Goal: Information Seeking & Learning: Learn about a topic

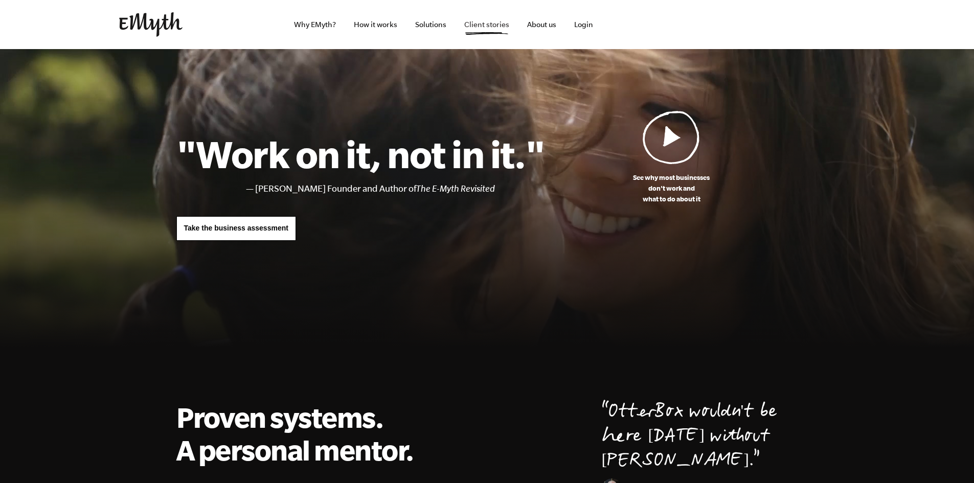
click at [491, 25] on link "Client stories" at bounding box center [486, 24] width 61 height 49
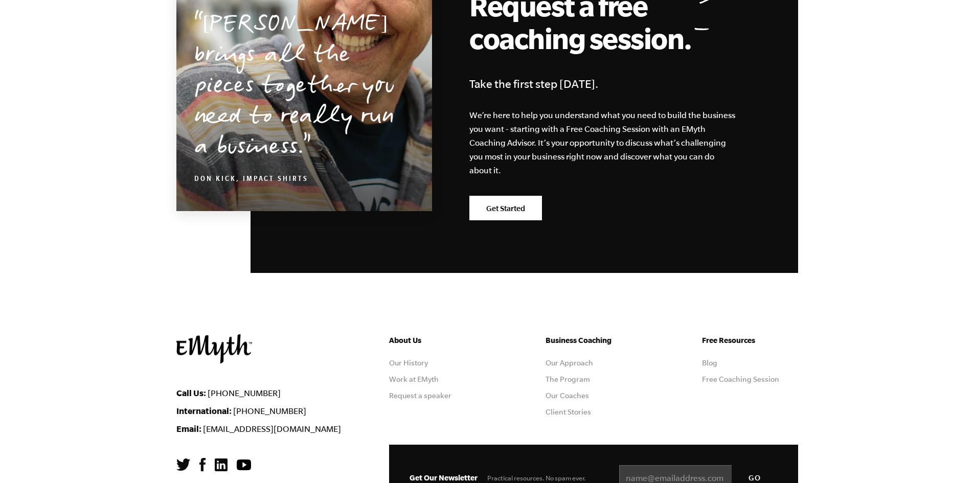
scroll to position [1128, 0]
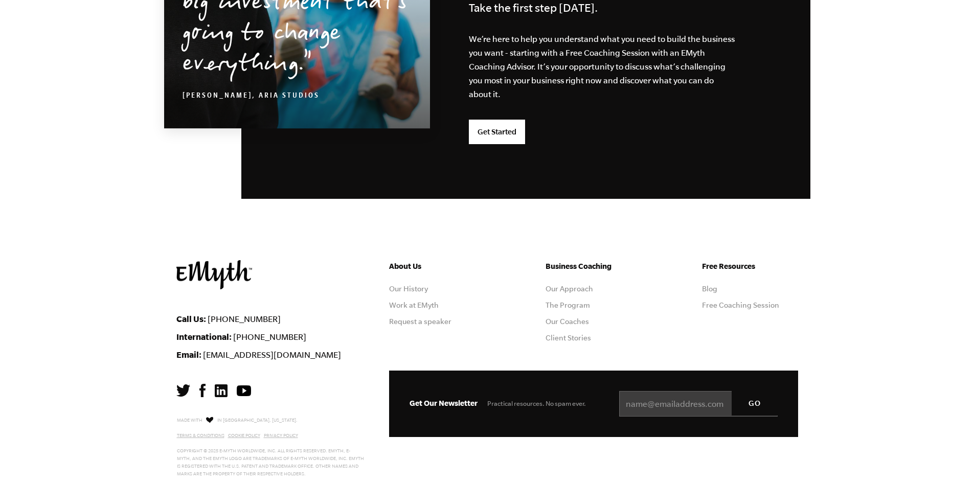
scroll to position [2668, 0]
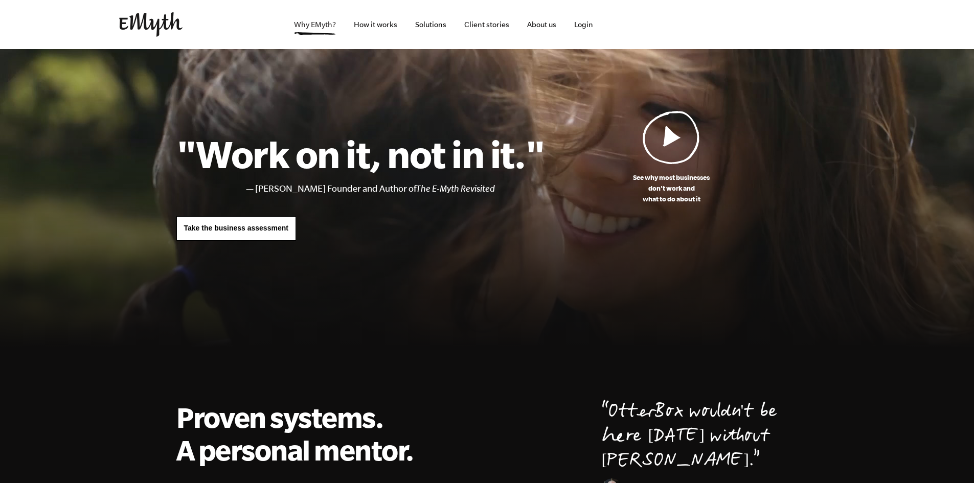
click at [327, 29] on link "Why EMyth?" at bounding box center [315, 24] width 58 height 49
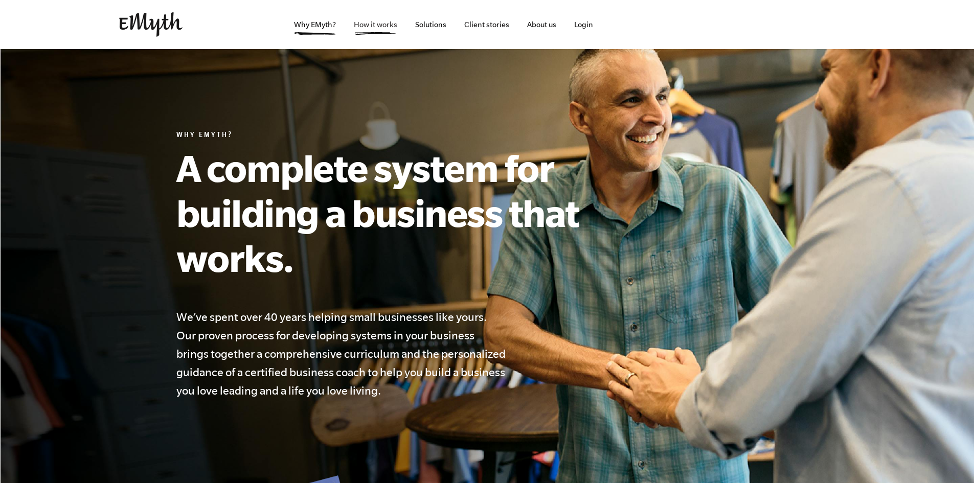
click at [387, 20] on link "How it works" at bounding box center [376, 24] width 60 height 49
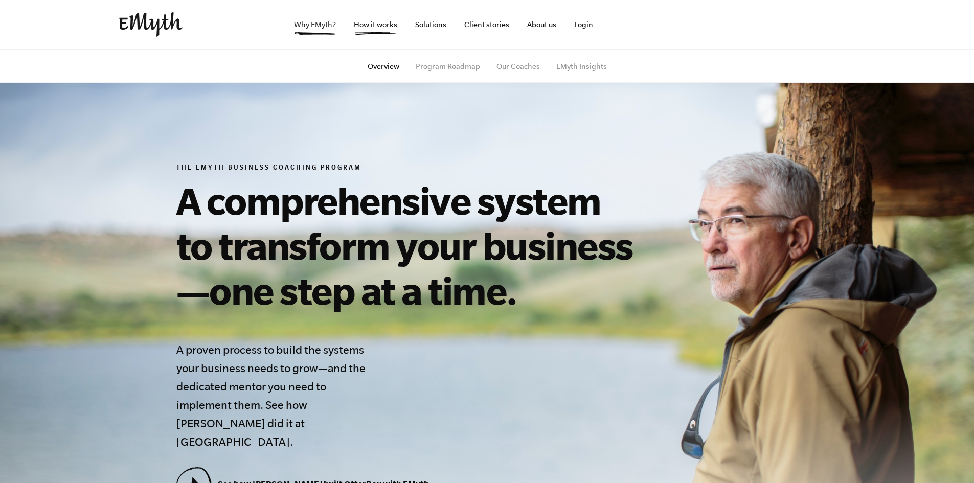
click at [313, 23] on link "Why EMyth?" at bounding box center [315, 24] width 58 height 49
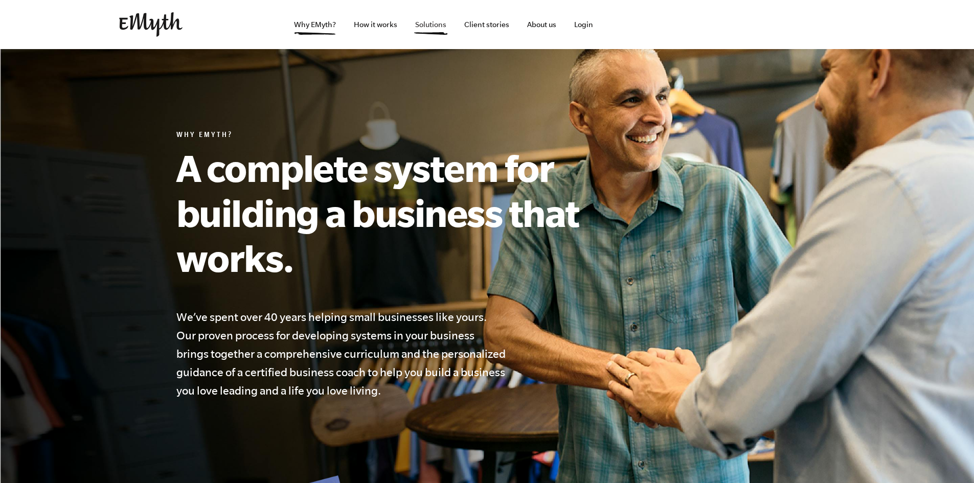
click at [447, 30] on link "Solutions" at bounding box center [431, 24] width 48 height 49
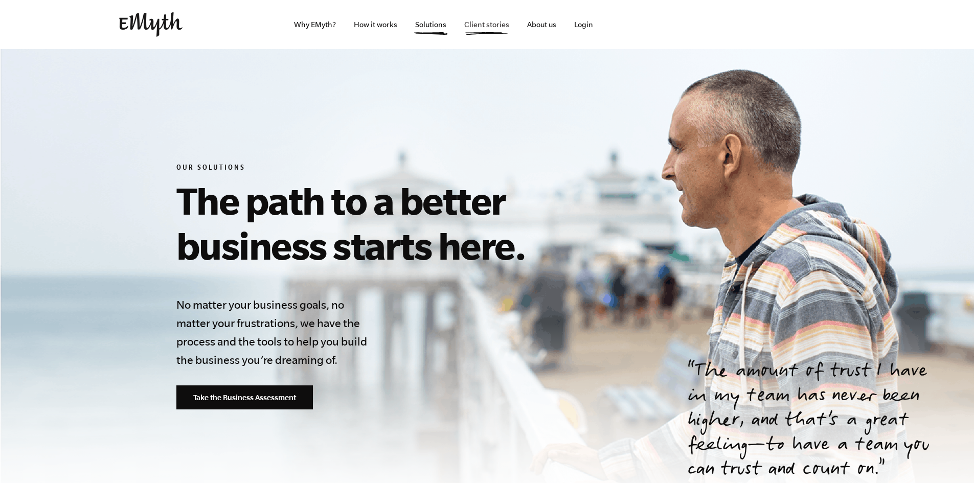
click at [505, 33] on link "Client stories" at bounding box center [486, 24] width 61 height 49
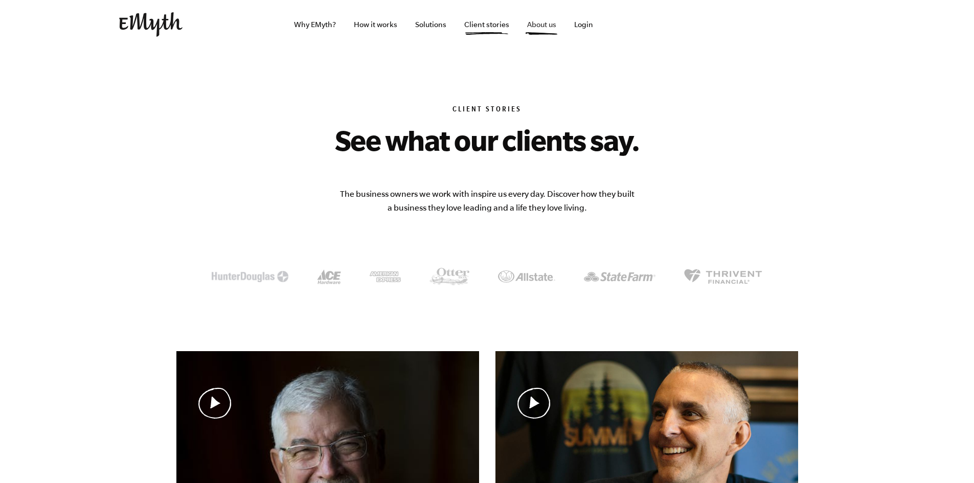
click at [540, 21] on link "About us" at bounding box center [541, 24] width 45 height 49
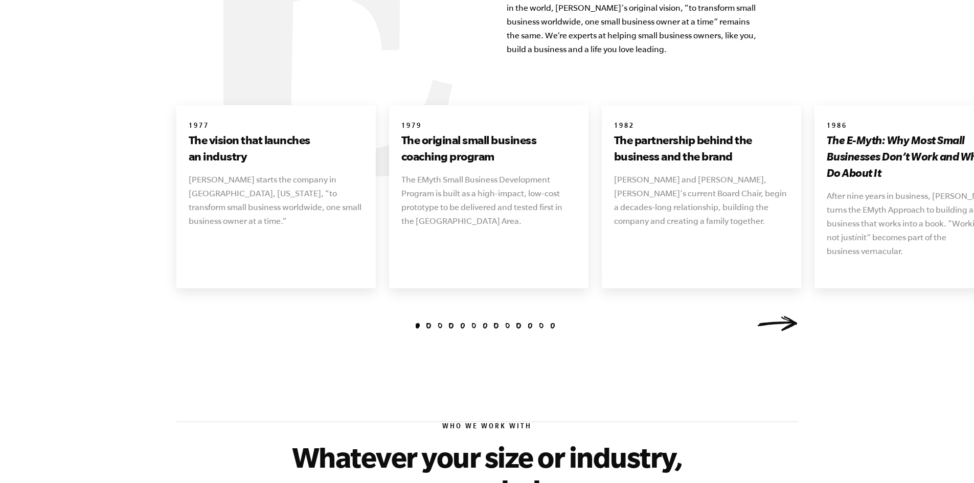
scroll to position [1174, 0]
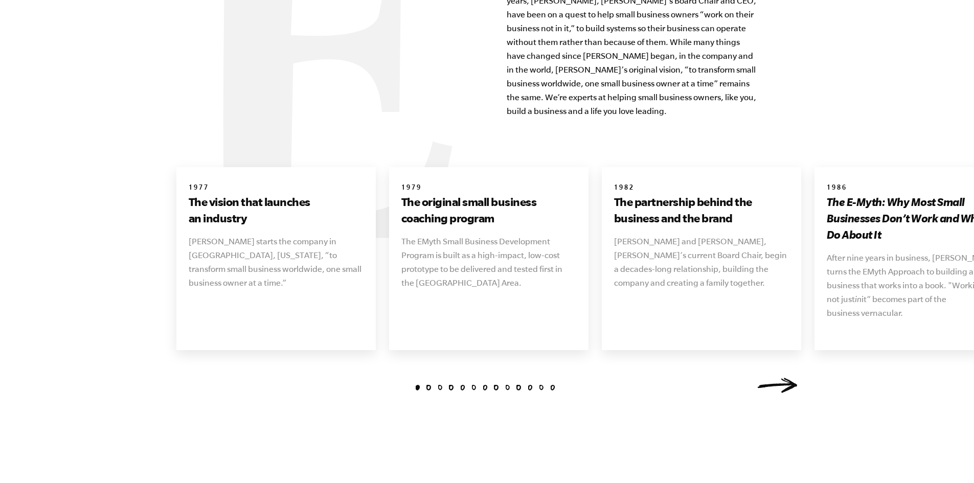
click at [780, 378] on link "Next" at bounding box center [777, 385] width 41 height 15
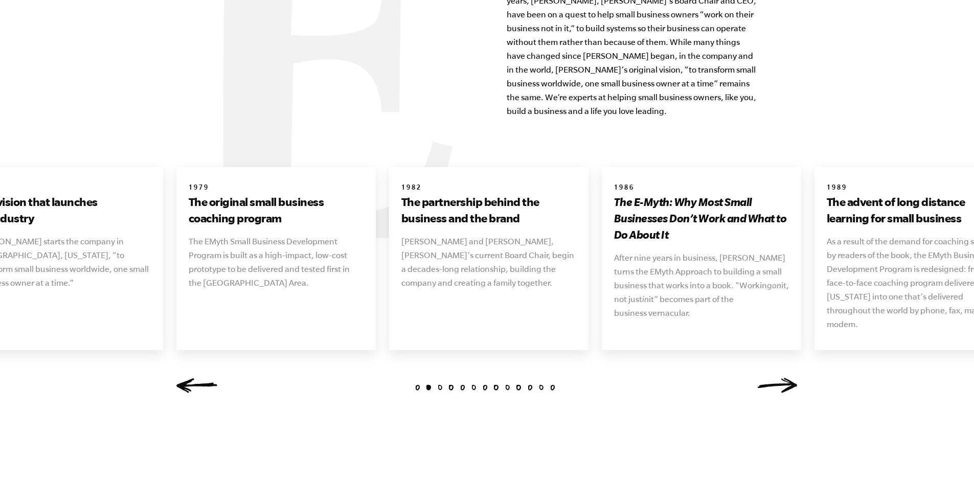
click at [779, 378] on link "Next" at bounding box center [777, 385] width 41 height 15
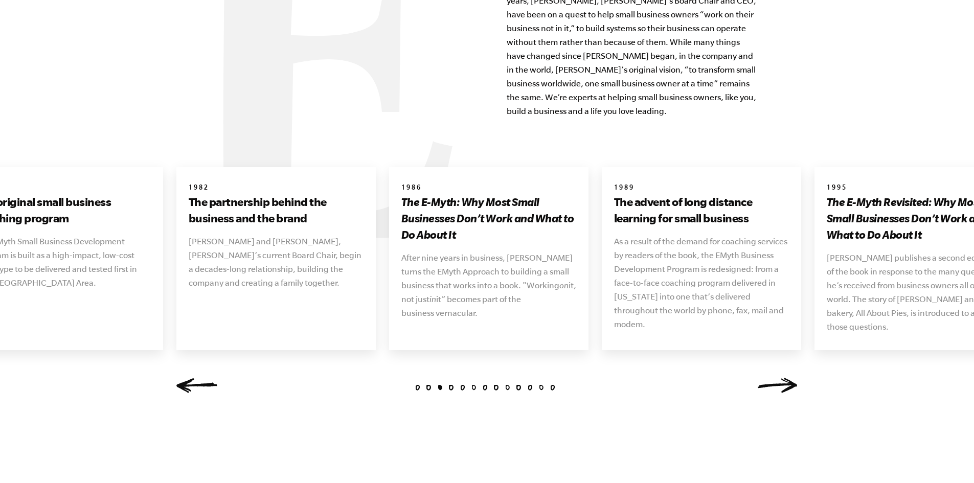
click at [779, 378] on link "Next" at bounding box center [777, 385] width 41 height 15
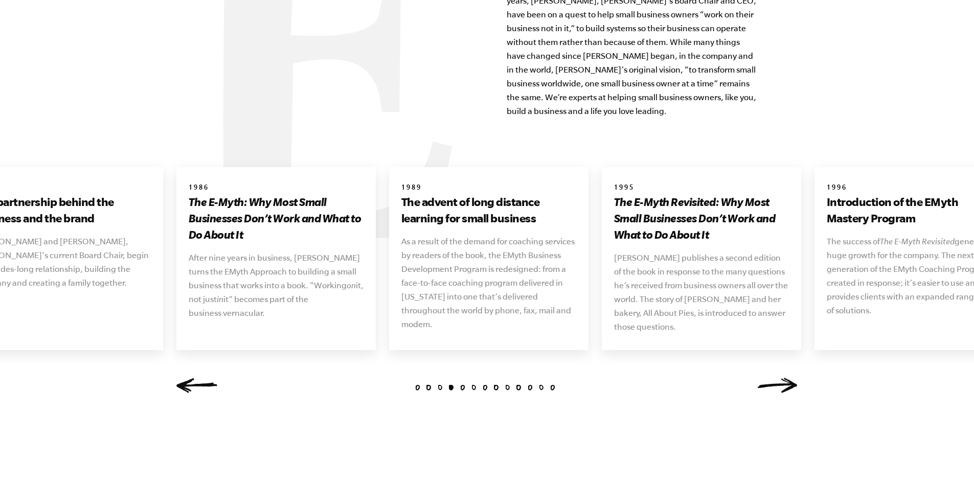
click at [779, 378] on link "Next" at bounding box center [777, 385] width 41 height 15
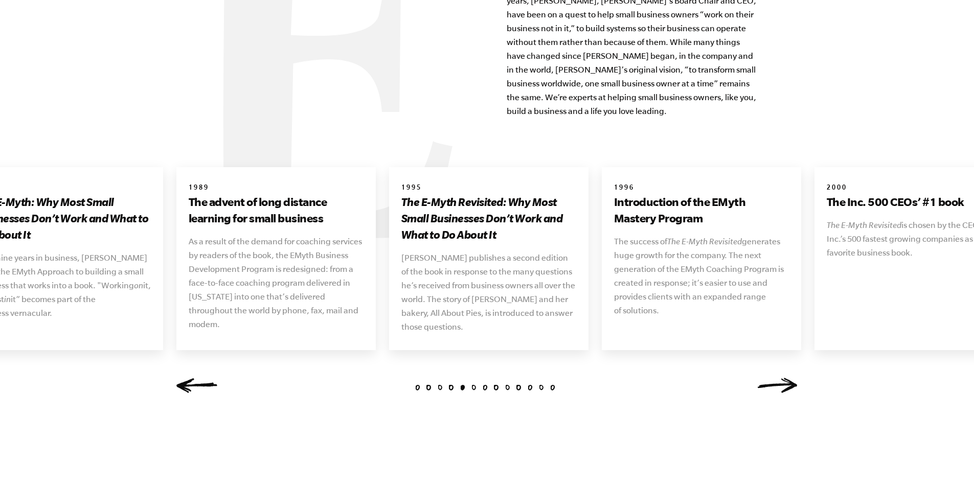
click at [779, 378] on link "Next" at bounding box center [777, 385] width 41 height 15
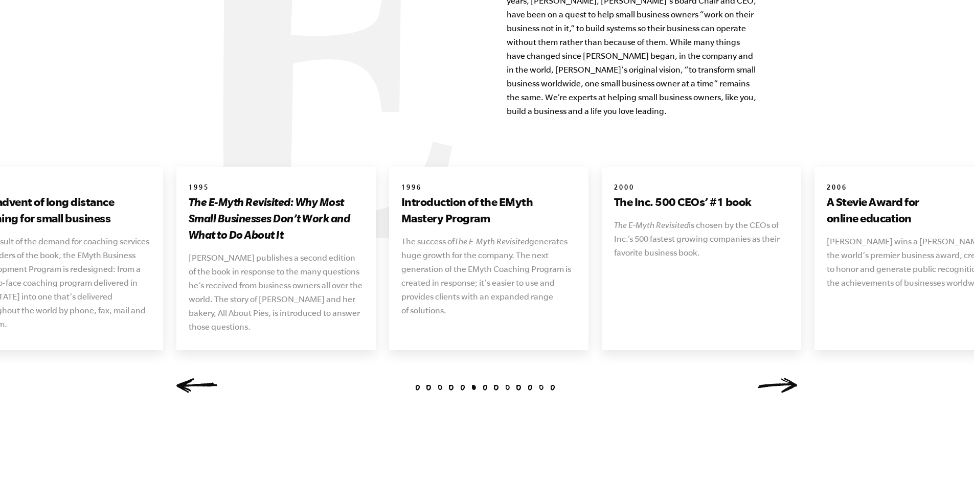
click at [779, 378] on link "Next" at bounding box center [777, 385] width 41 height 15
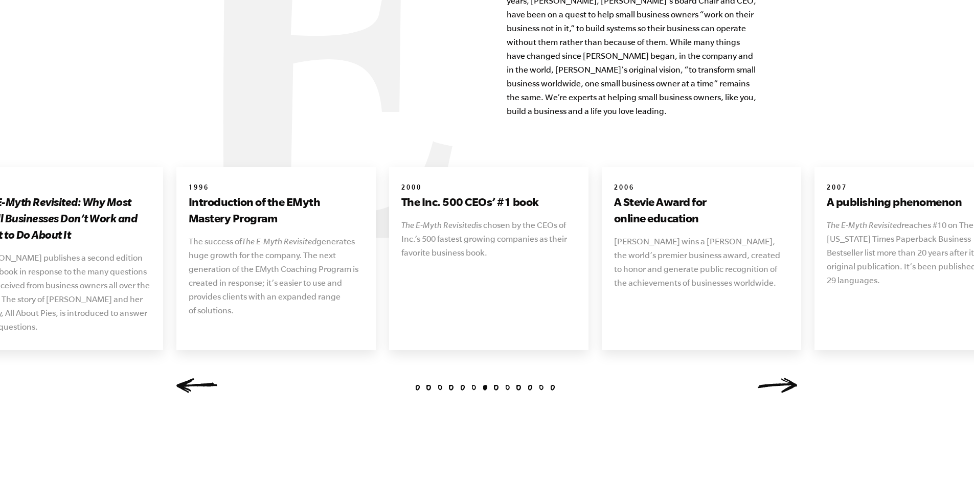
click at [779, 378] on link "Next" at bounding box center [777, 385] width 41 height 15
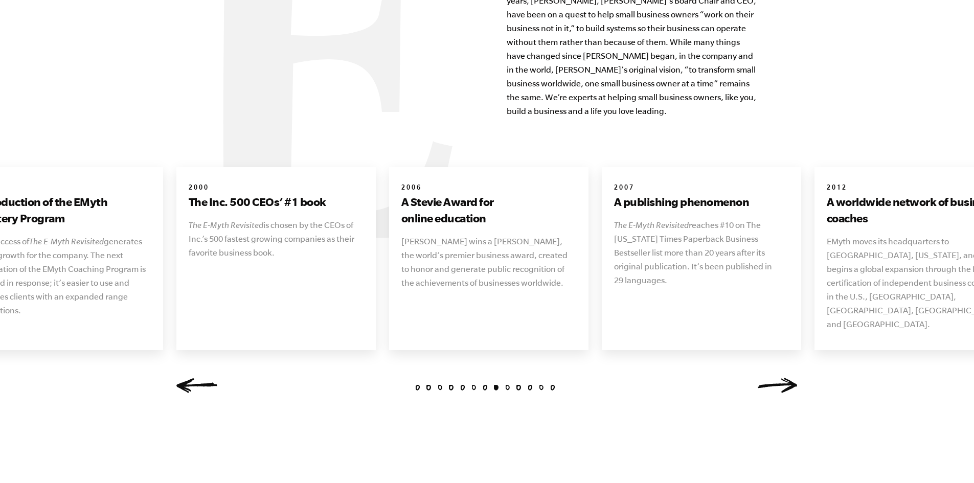
click at [779, 378] on link "Next" at bounding box center [777, 385] width 41 height 15
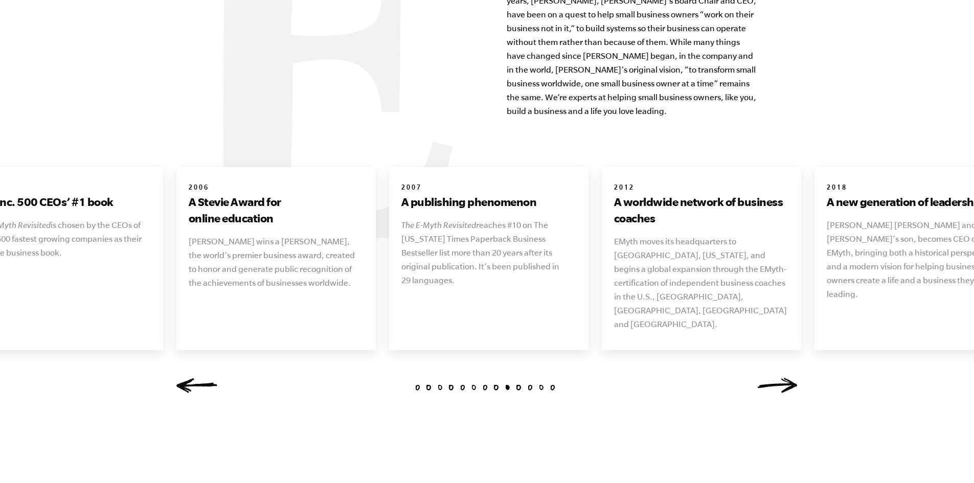
click at [779, 378] on link "Next" at bounding box center [777, 385] width 41 height 15
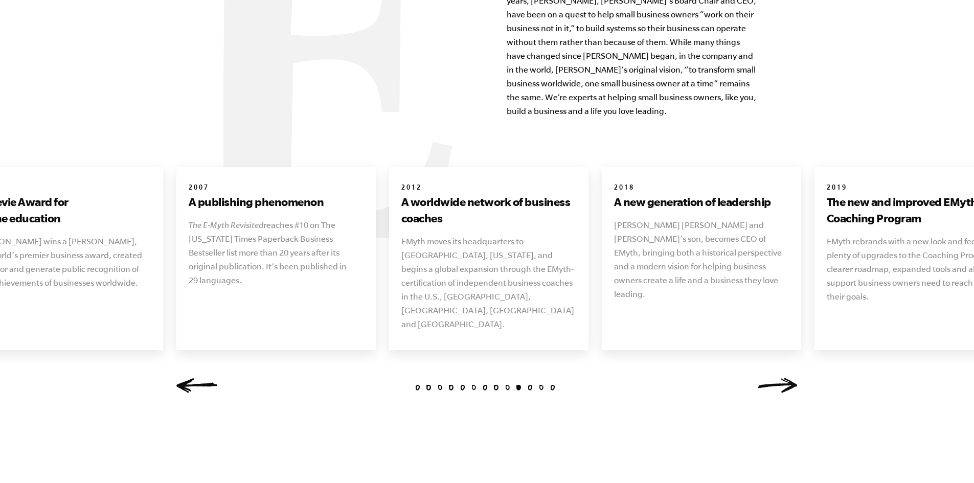
click at [779, 378] on link "Next" at bounding box center [777, 385] width 41 height 15
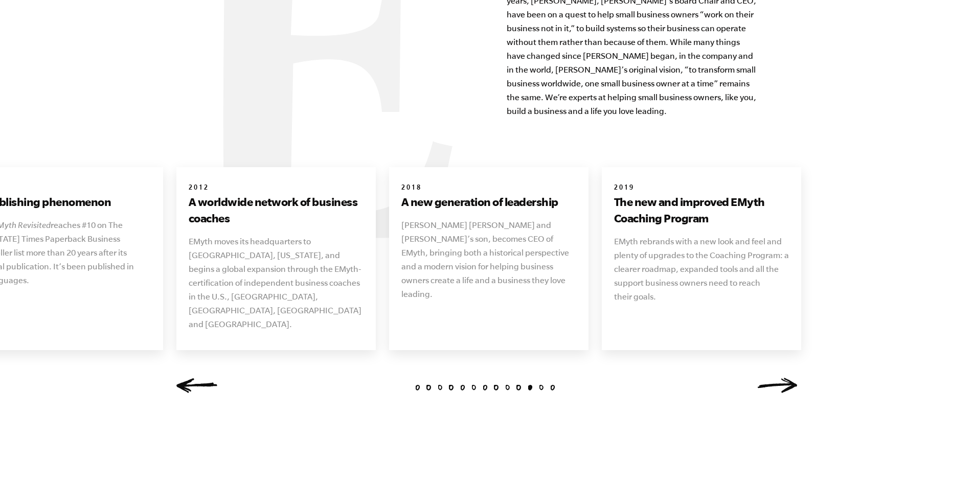
click at [779, 378] on link "Next" at bounding box center [777, 385] width 41 height 15
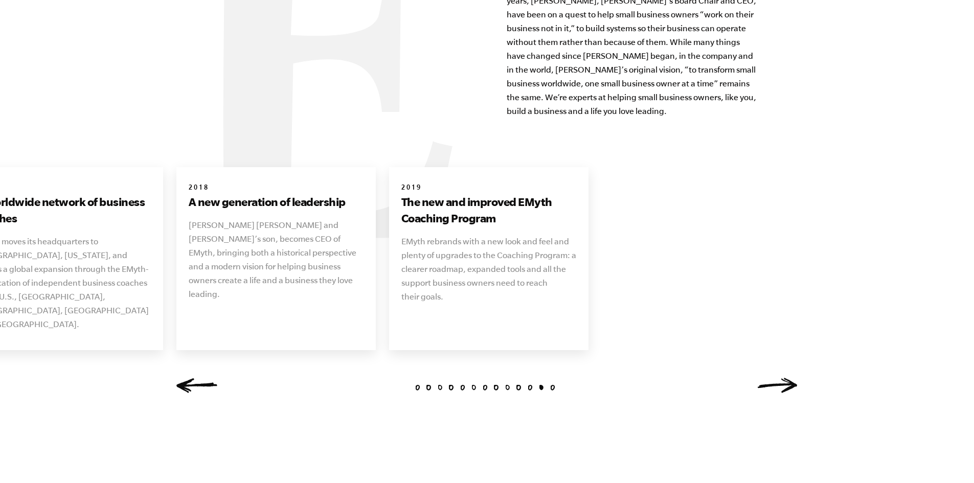
click at [784, 378] on link "Next" at bounding box center [777, 385] width 41 height 15
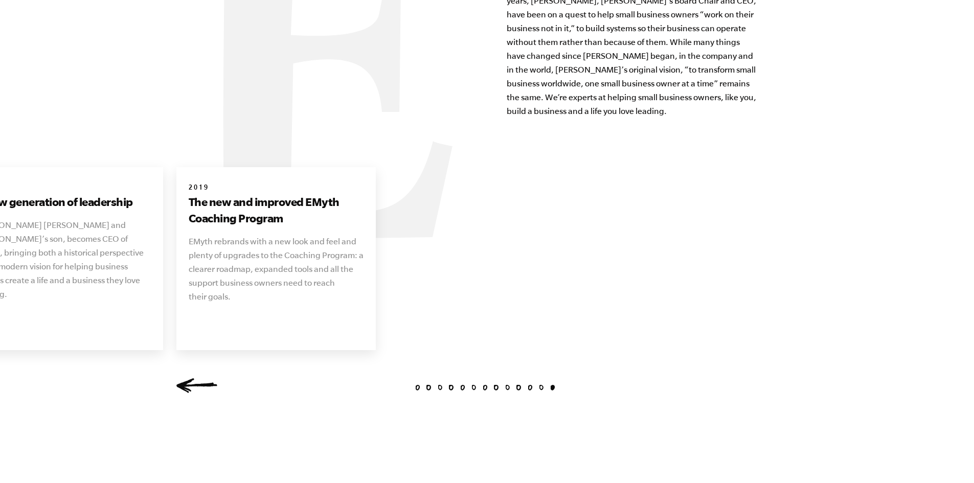
click at [191, 378] on link "Previous" at bounding box center [196, 385] width 41 height 15
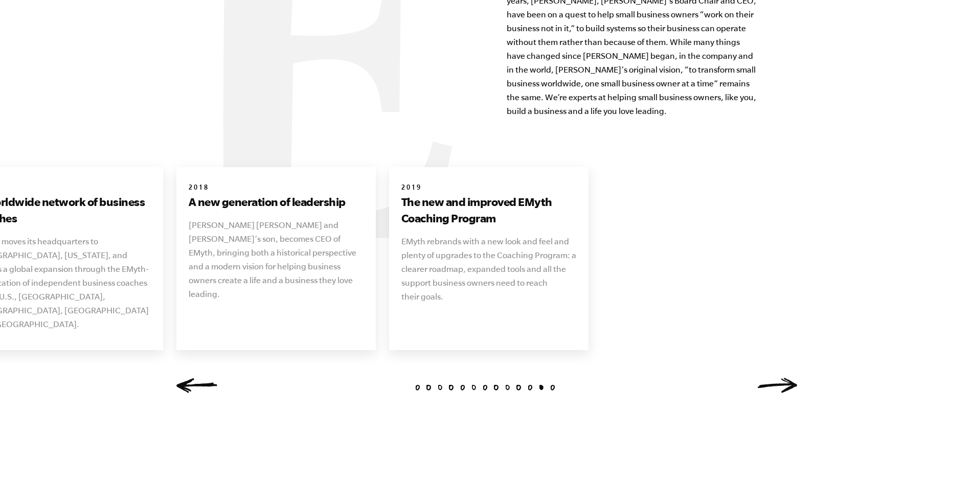
click at [191, 378] on link "Previous" at bounding box center [196, 385] width 41 height 15
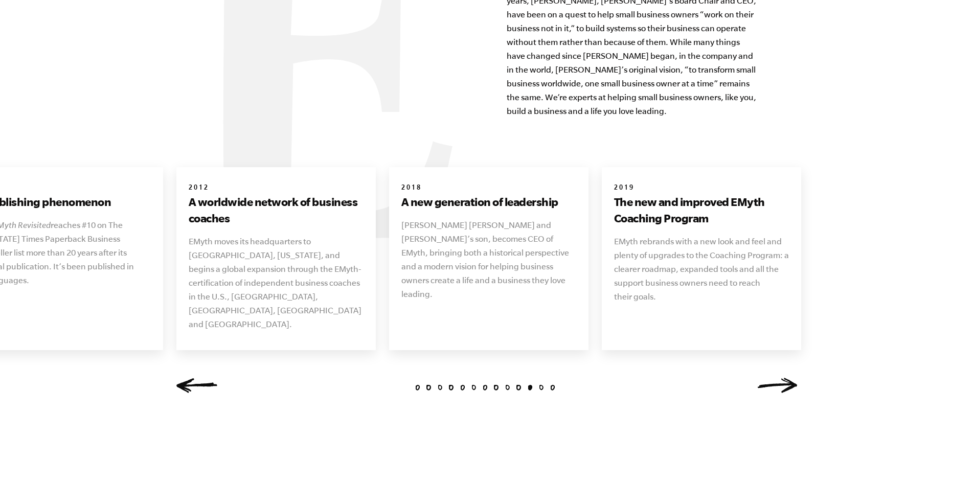
click at [191, 378] on link "Previous" at bounding box center [196, 385] width 41 height 15
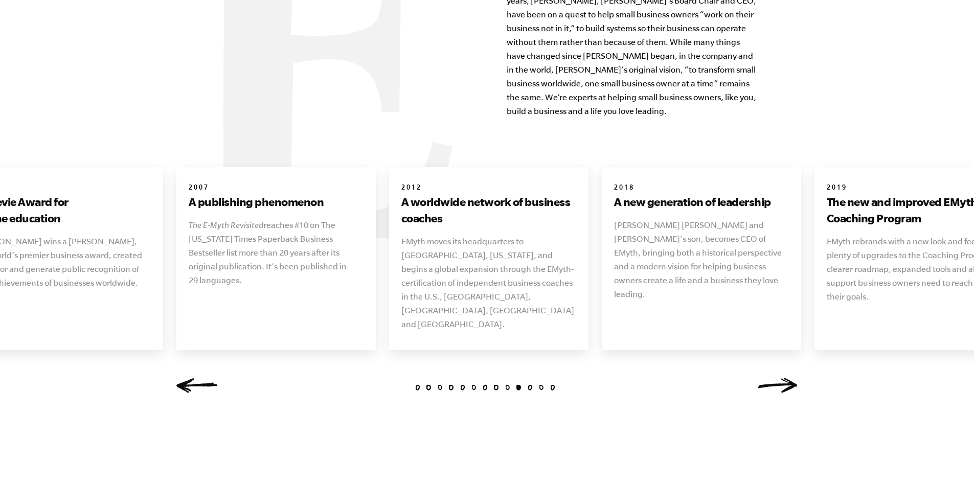
click at [191, 378] on link "Previous" at bounding box center [196, 385] width 41 height 15
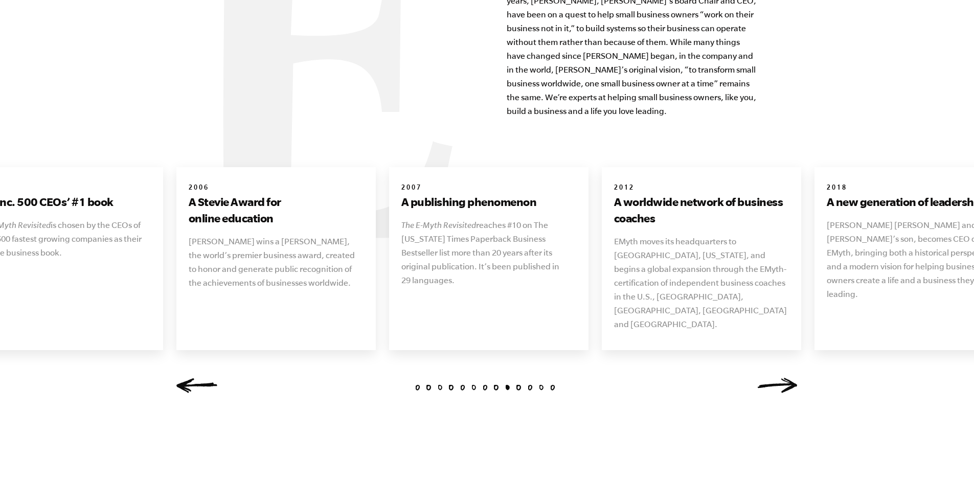
click at [191, 378] on link "Previous" at bounding box center [196, 385] width 41 height 15
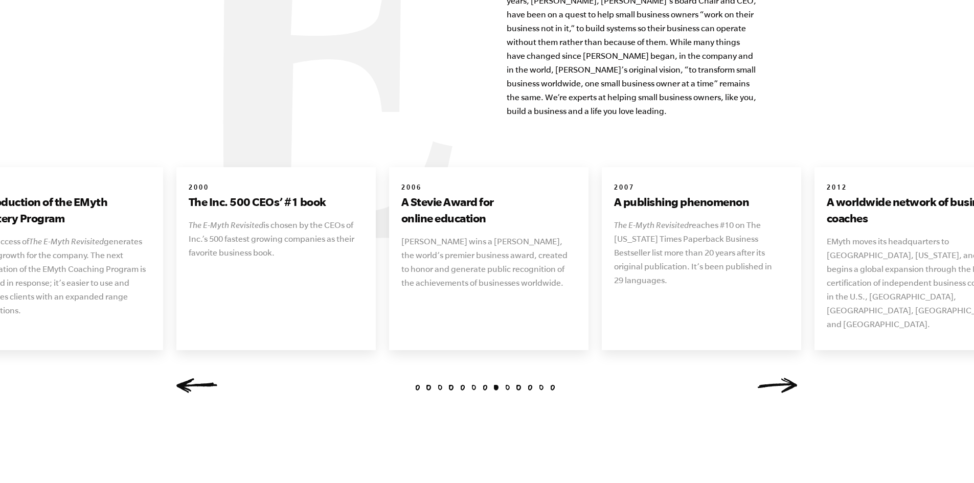
click at [191, 378] on link "Previous" at bounding box center [196, 385] width 41 height 15
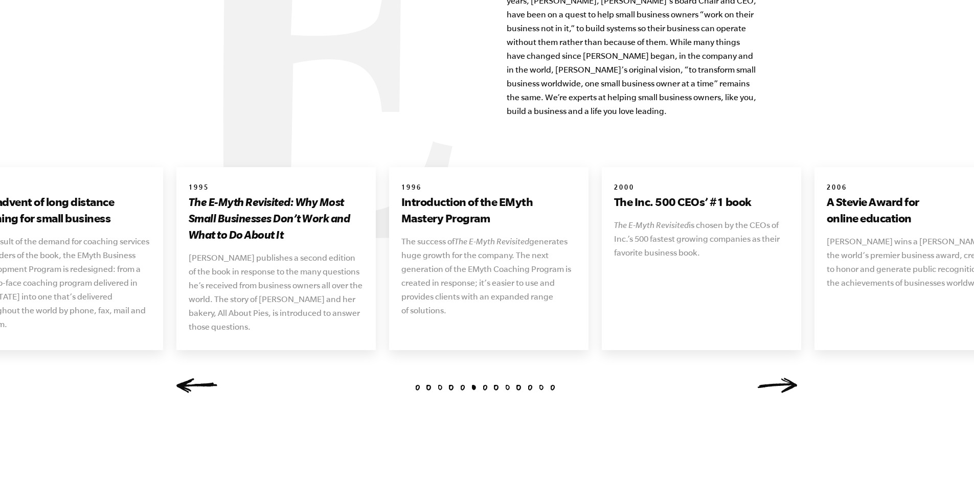
click at [190, 378] on link "Previous" at bounding box center [196, 385] width 41 height 15
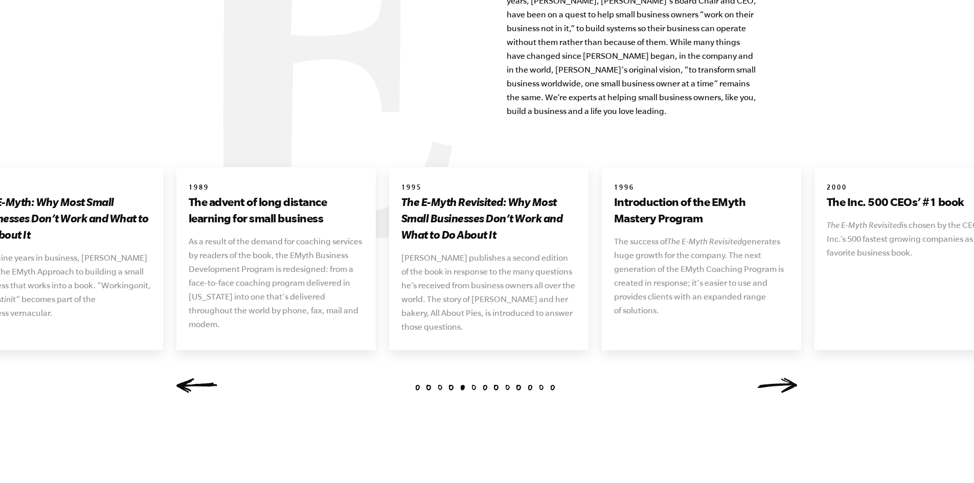
click at [190, 378] on link "Previous" at bounding box center [196, 385] width 41 height 15
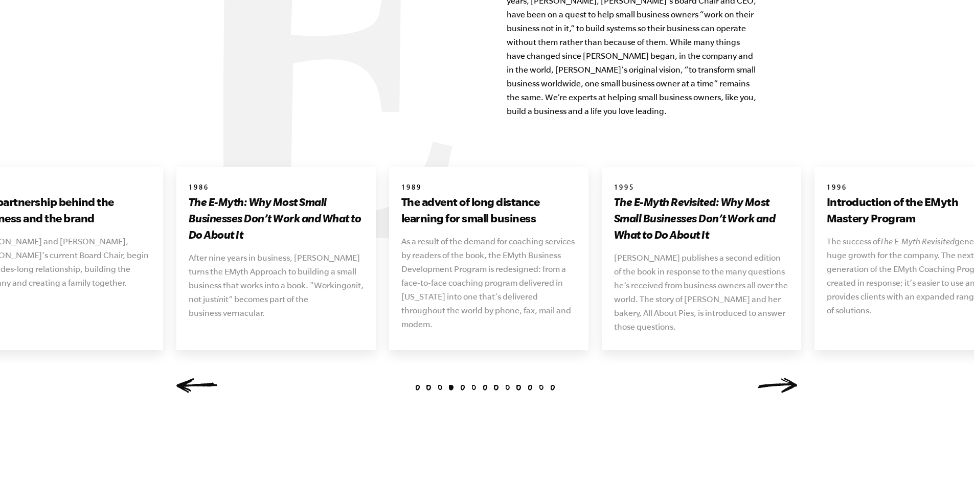
click at [190, 378] on link "Previous" at bounding box center [196, 385] width 41 height 15
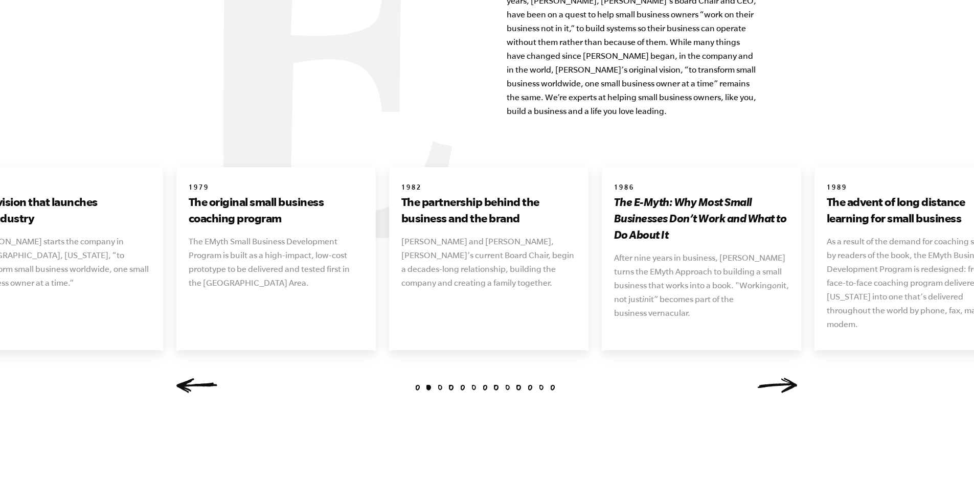
click at [190, 378] on link "Previous" at bounding box center [196, 385] width 41 height 15
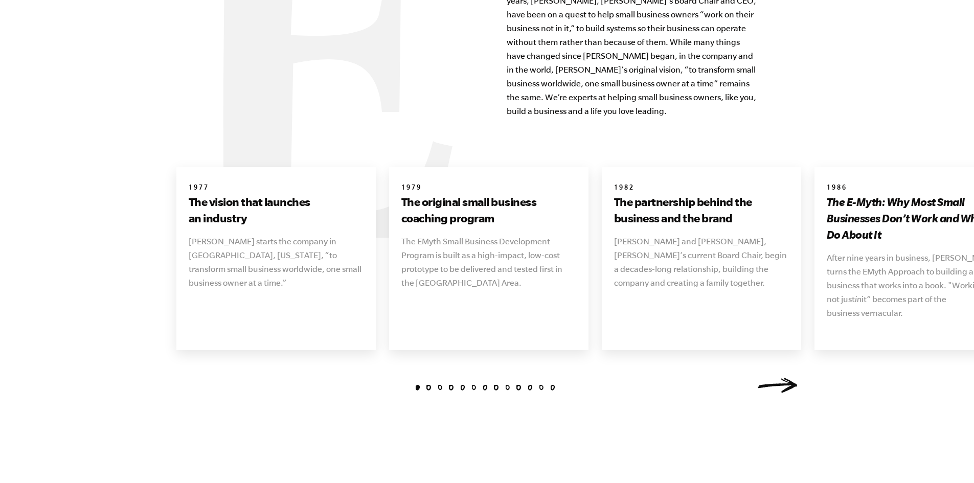
click at [190, 371] on div "1 2 3 4 5 6 7 8 9 10 11 [DATE] The vision that launches an industry [PERSON_NAM…" at bounding box center [487, 284] width 646 height 234
click at [190, 370] on div "1 2 3 4 5 6 7 8 9 10 11 [DATE] The vision that launches an industry [PERSON_NAM…" at bounding box center [487, 284] width 646 height 234
drag, startPoint x: 190, startPoint y: 173, endPoint x: 193, endPoint y: 181, distance: 8.7
click at [197, 180] on div "1977 The vision that launches an industry Michael E. Gerber starts the company …" at bounding box center [275, 236] width 199 height 139
click at [189, 184] on h6 "1977" at bounding box center [276, 189] width 175 height 10
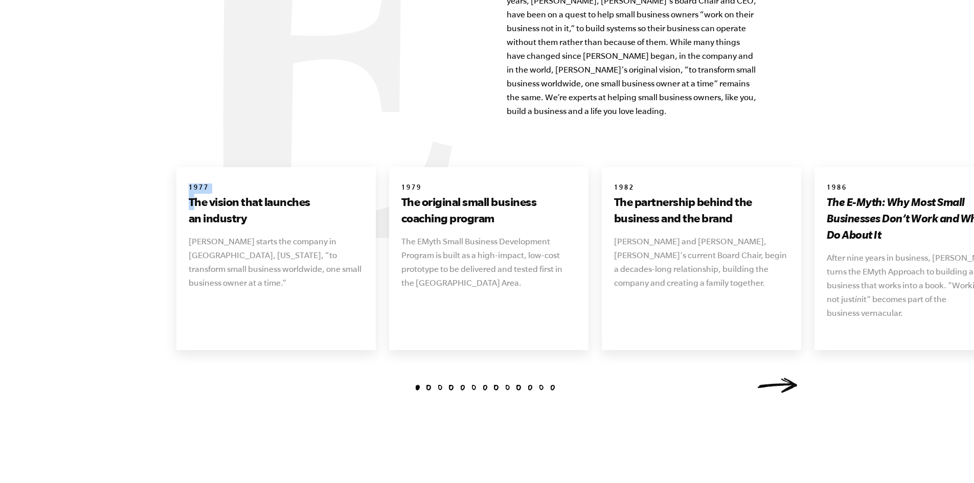
click at [185, 192] on div "1977 The vision that launches an industry Michael E. Gerber starts the company …" at bounding box center [275, 236] width 199 height 139
click at [214, 167] on div "1977 The vision that launches an industry Michael E. Gerber starts the company …" at bounding box center [275, 236] width 199 height 139
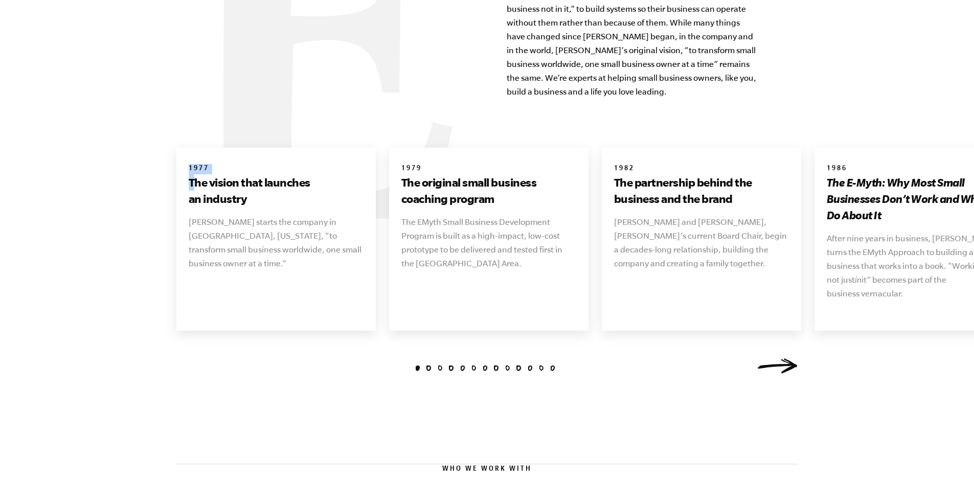
scroll to position [1195, 0]
drag, startPoint x: 188, startPoint y: 179, endPoint x: 972, endPoint y: 292, distance: 791.8
copy ul "1977 The vision that launches an industry Michael E. Gerber starts the company …"
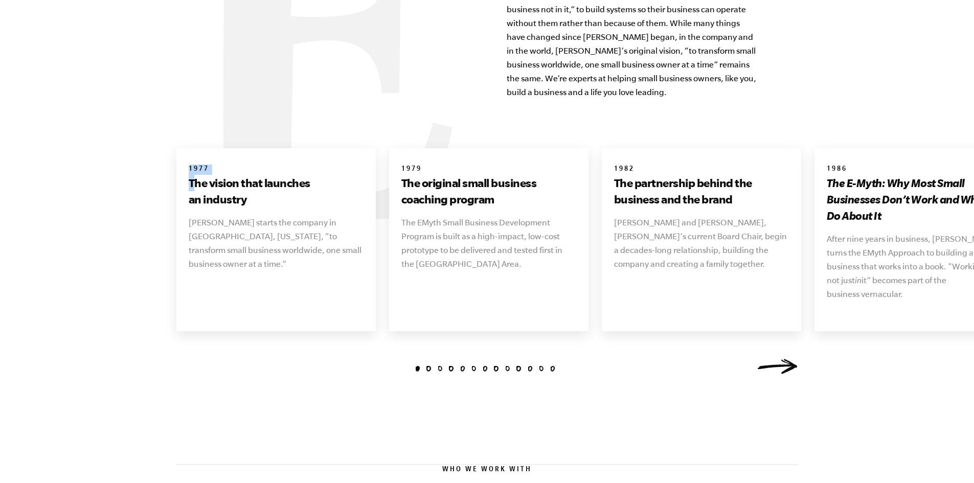
click at [793, 359] on link "Next" at bounding box center [777, 366] width 41 height 15
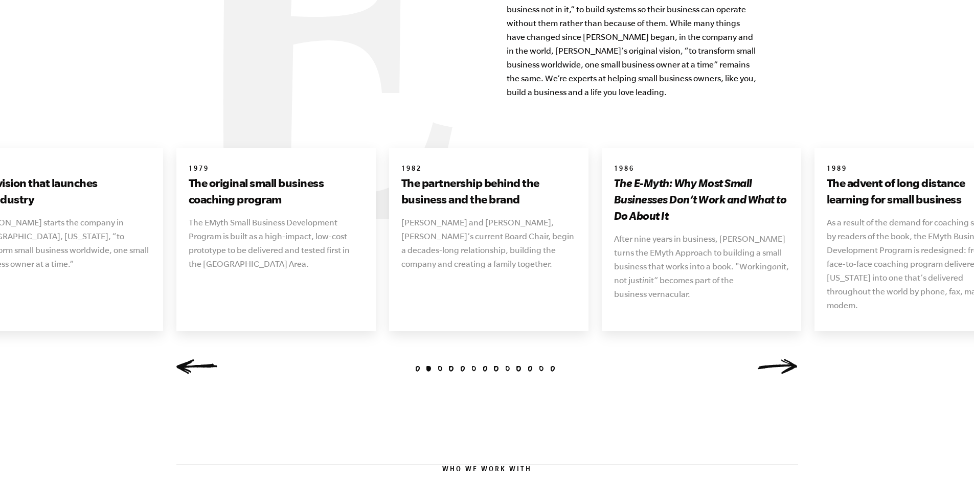
click at [793, 359] on link "Next" at bounding box center [777, 366] width 41 height 15
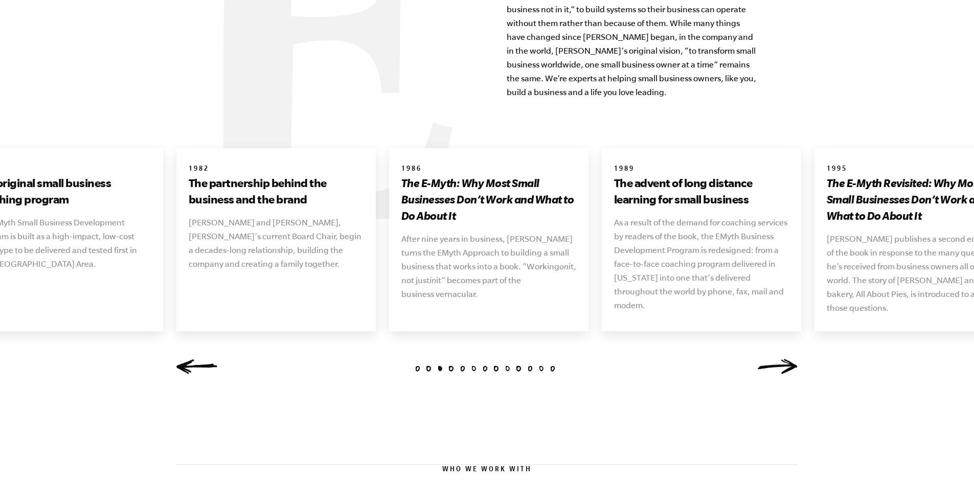
click at [793, 359] on link "Next" at bounding box center [777, 366] width 41 height 15
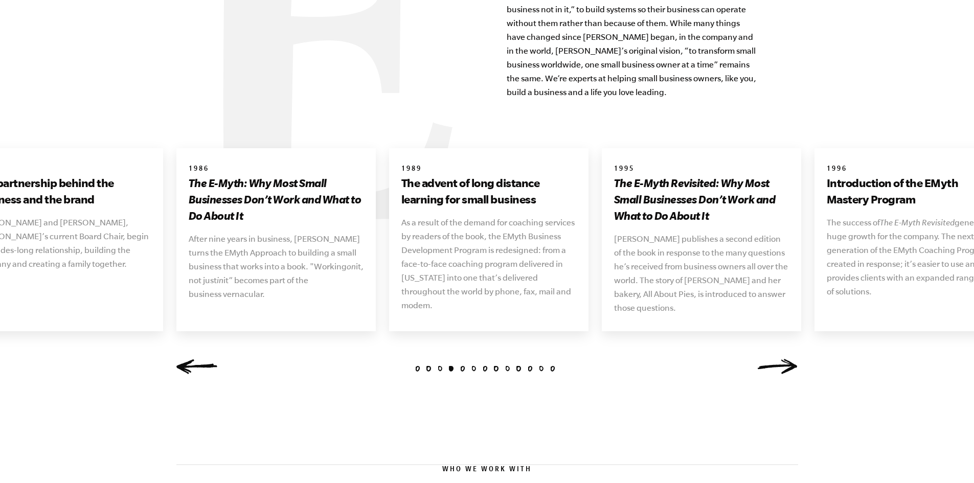
click at [793, 359] on link "Next" at bounding box center [777, 366] width 41 height 15
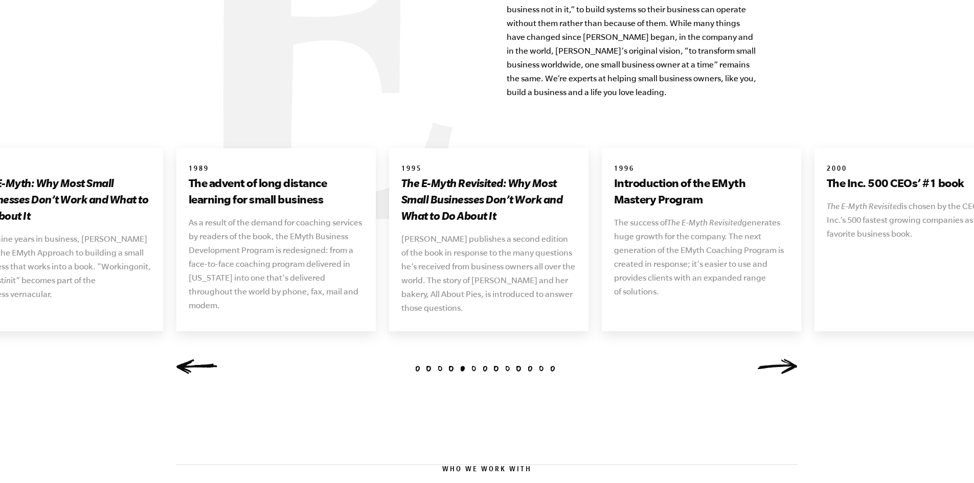
click at [791, 359] on link "Next" at bounding box center [777, 366] width 41 height 15
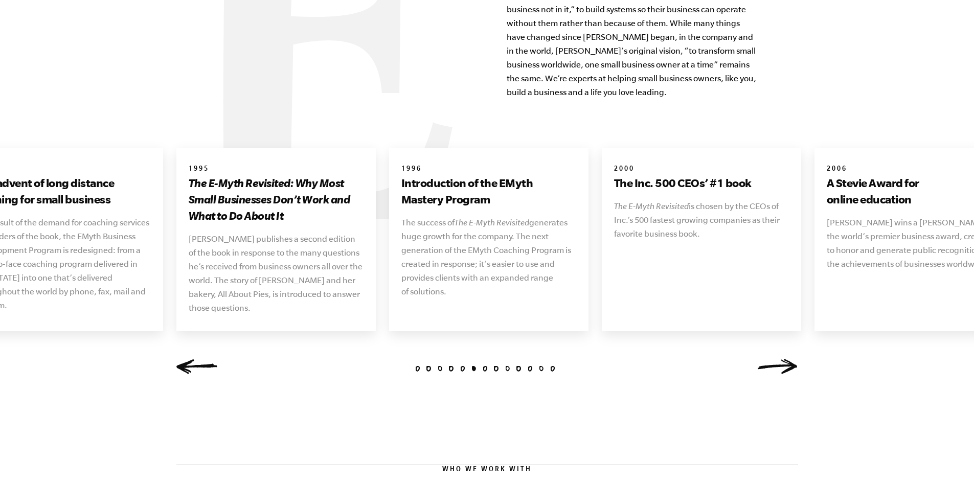
click at [791, 359] on link "Next" at bounding box center [777, 366] width 41 height 15
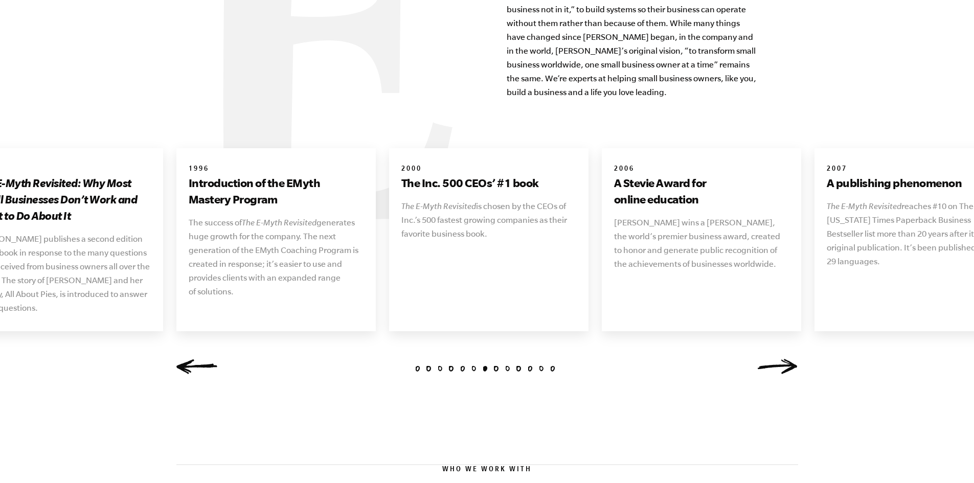
click at [202, 359] on link "Previous" at bounding box center [196, 366] width 41 height 15
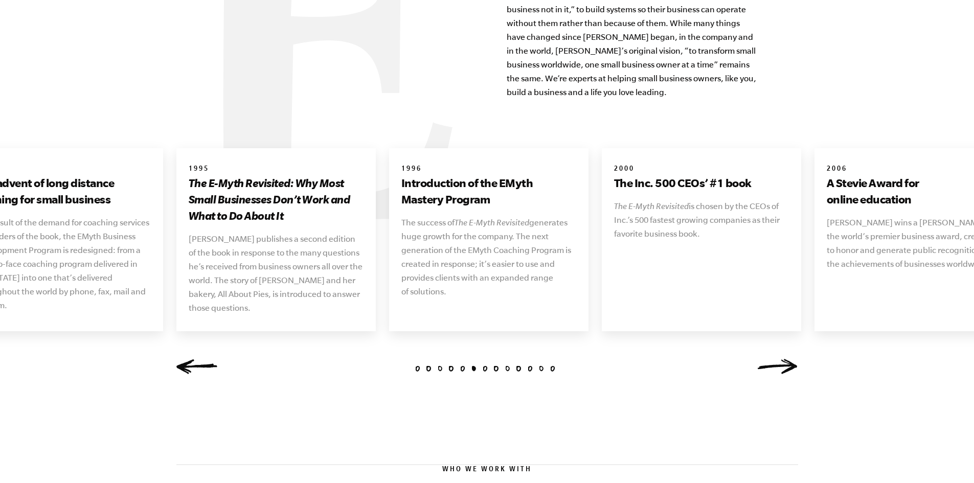
click at [201, 359] on link "Previous" at bounding box center [196, 366] width 41 height 15
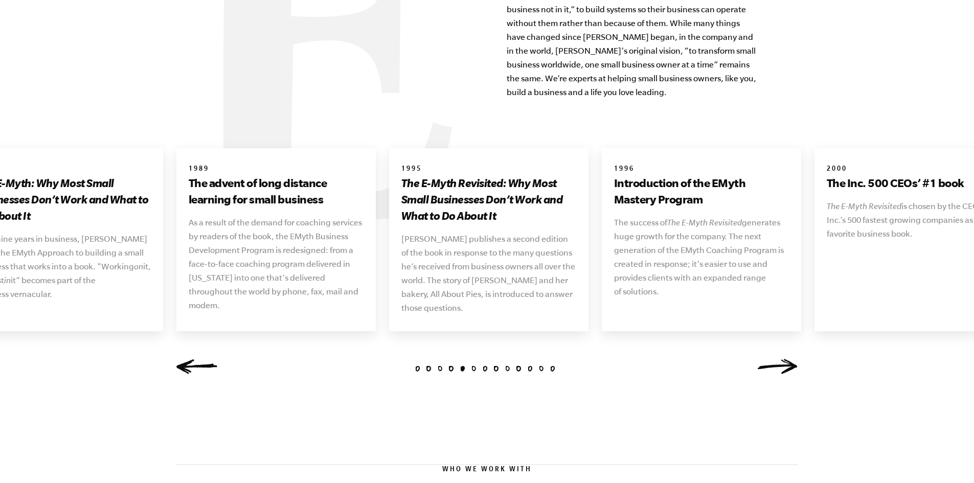
click at [777, 359] on link "Next" at bounding box center [777, 366] width 41 height 15
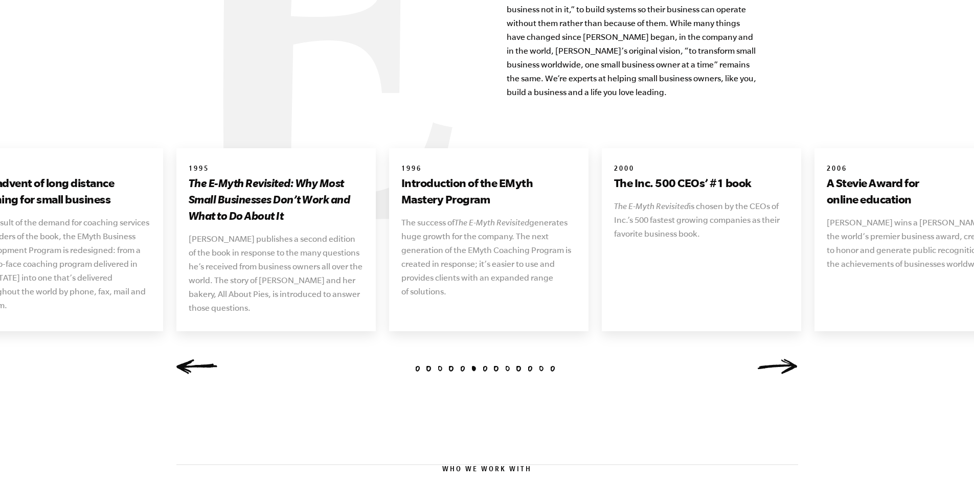
drag, startPoint x: 190, startPoint y: 351, endPoint x: 88, endPoint y: 297, distance: 115.0
click at [189, 359] on link "Previous" at bounding box center [196, 366] width 41 height 15
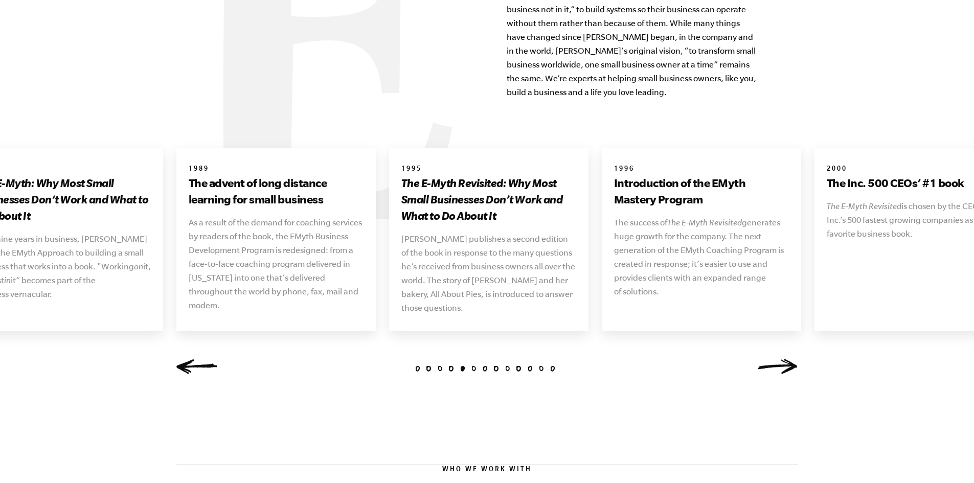
drag, startPoint x: 187, startPoint y: 154, endPoint x: 924, endPoint y: 252, distance: 744.1
copy ul "1989 The advent of long distance learning for small business As a result of the…"
click at [789, 359] on link "Next" at bounding box center [777, 366] width 41 height 15
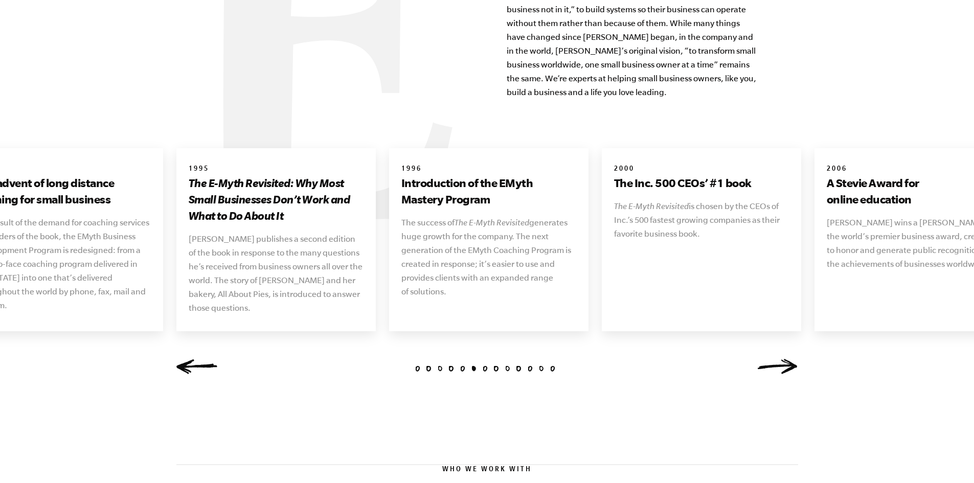
click at [789, 359] on link "Next" at bounding box center [777, 366] width 41 height 15
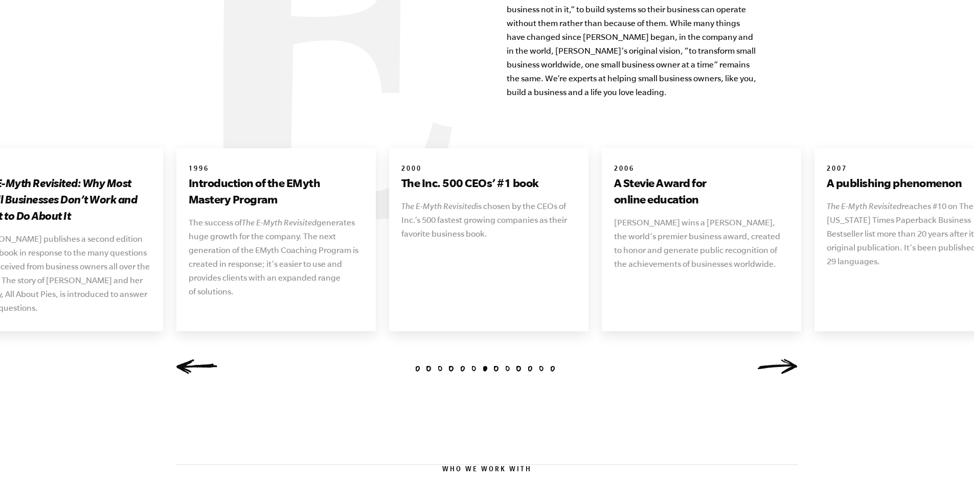
click at [789, 359] on link "Next" at bounding box center [777, 366] width 41 height 15
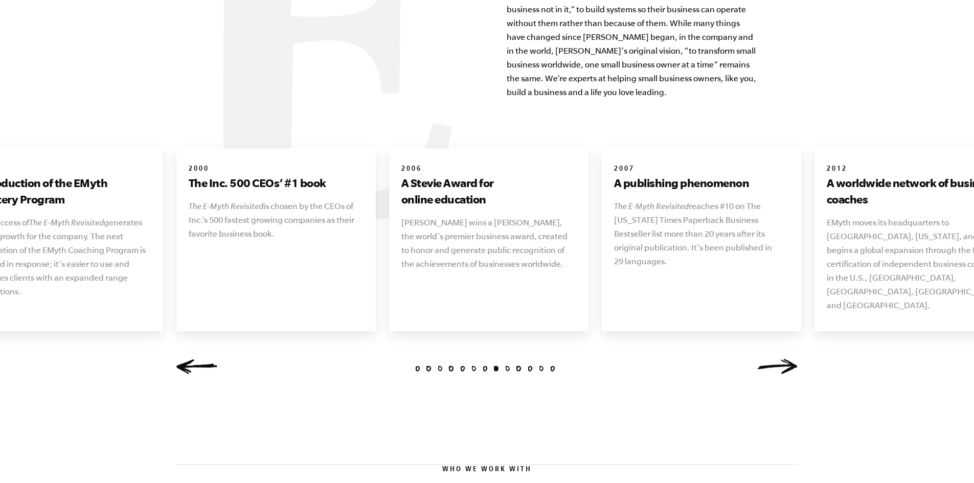
click at [787, 359] on link "Next" at bounding box center [777, 366] width 41 height 15
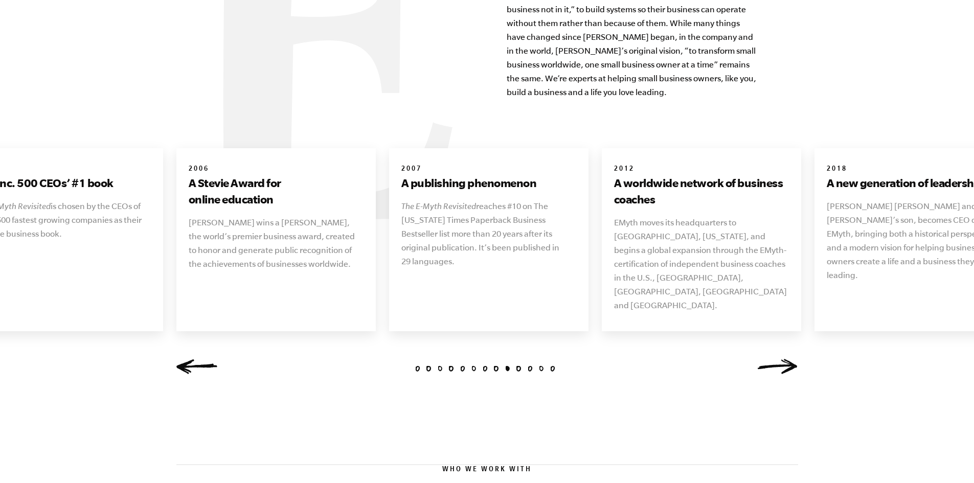
click at [786, 359] on link "Next" at bounding box center [777, 366] width 41 height 15
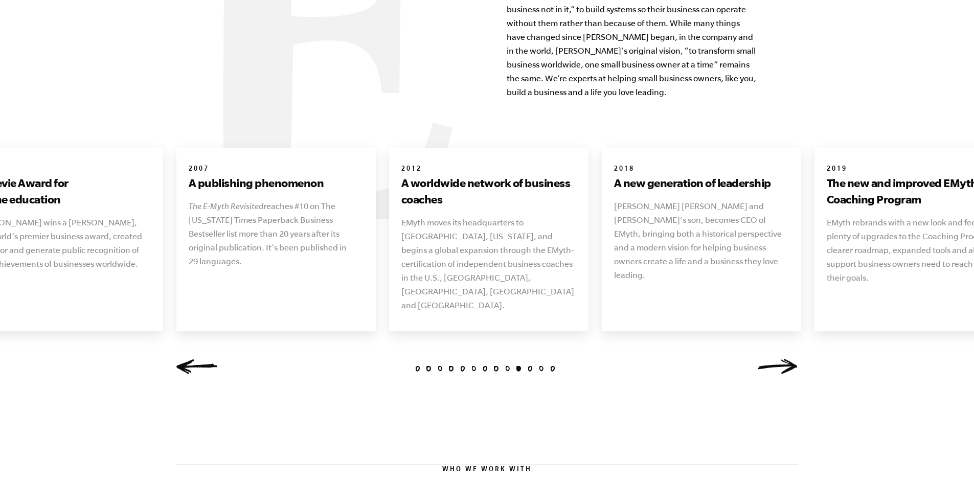
click at [188, 359] on link "Previous" at bounding box center [196, 366] width 41 height 15
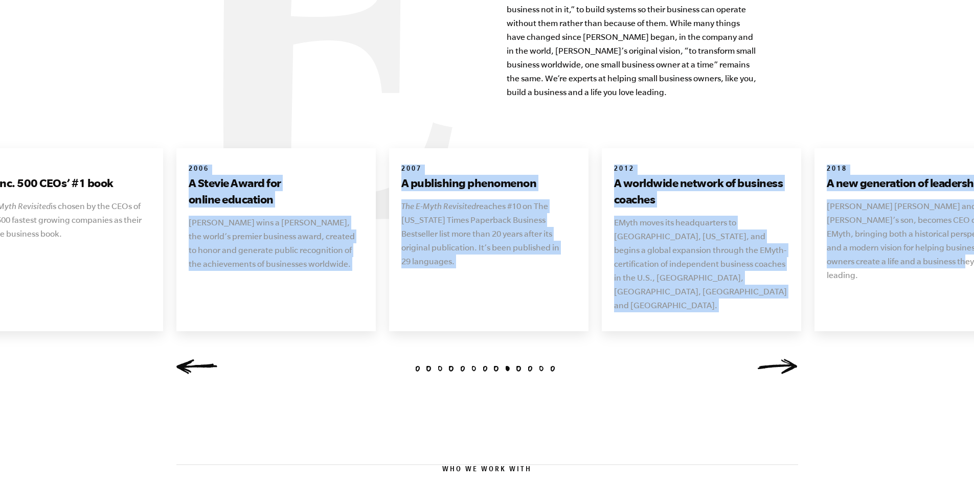
drag, startPoint x: 191, startPoint y: 155, endPoint x: 929, endPoint y: 275, distance: 747.9
copy ul "2006 A Stevie Award for online education EMyth wins a Stevie, the world’s premi…"
click at [777, 359] on link "Next" at bounding box center [777, 366] width 41 height 15
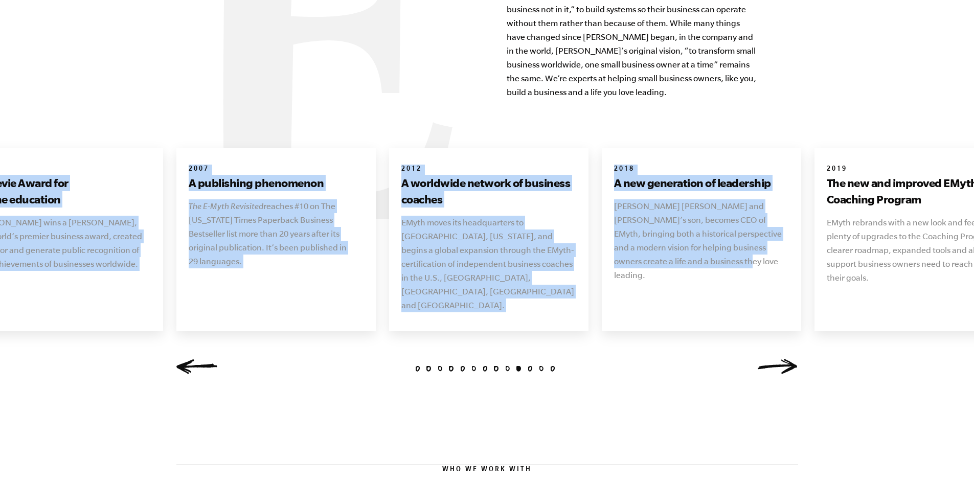
click at [777, 359] on link "Next" at bounding box center [777, 366] width 41 height 15
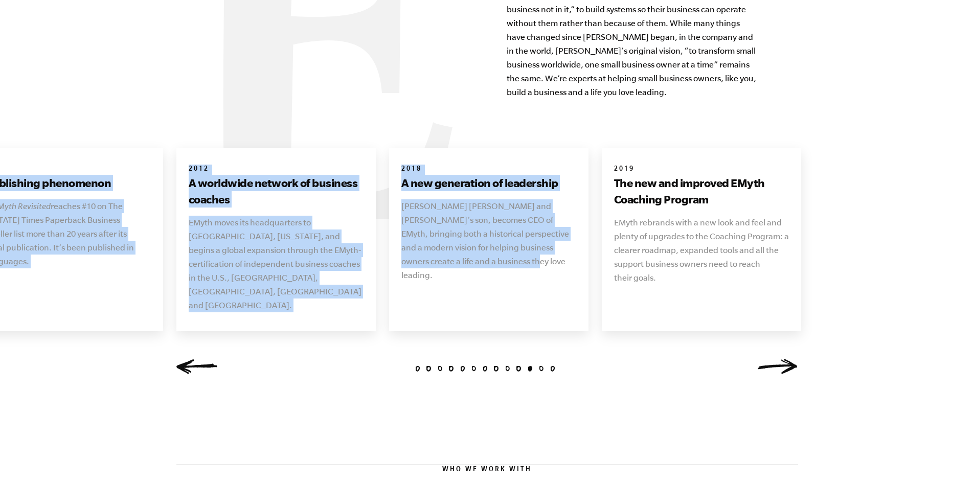
click at [777, 359] on link "Next" at bounding box center [777, 366] width 41 height 15
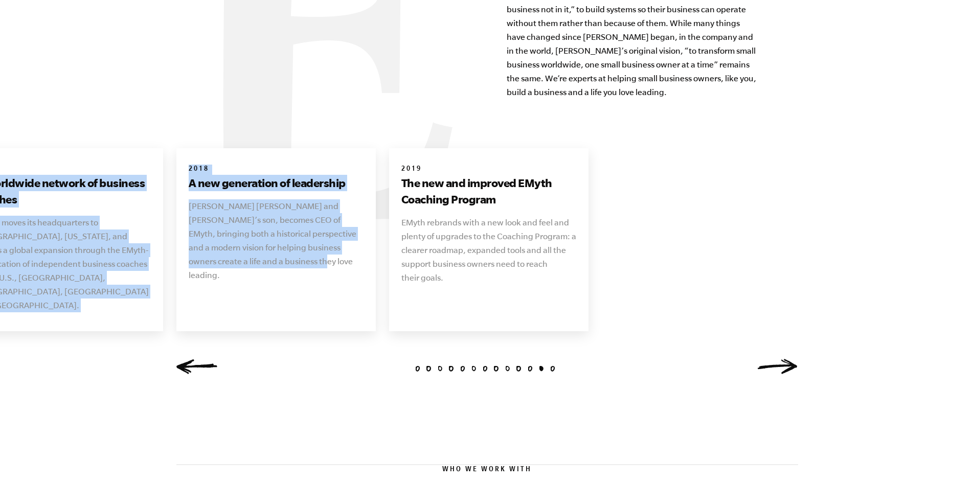
click at [777, 359] on link "Next" at bounding box center [777, 366] width 41 height 15
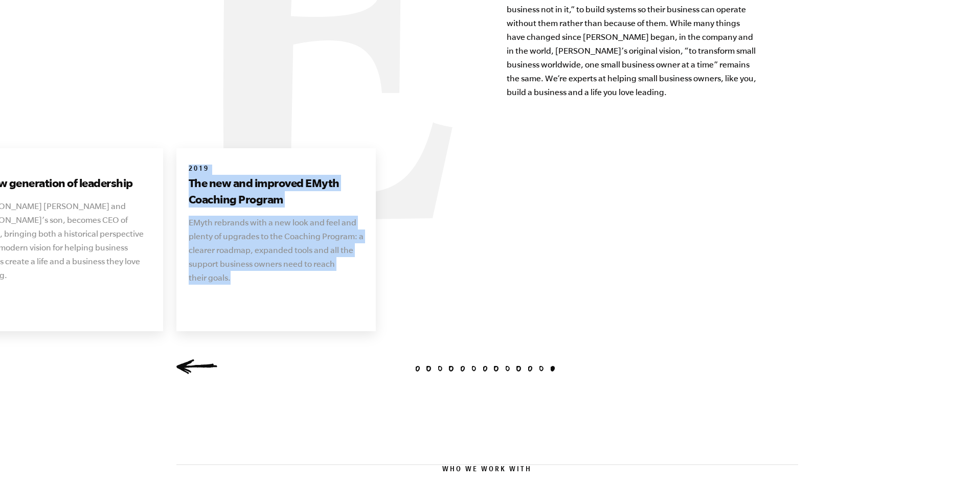
drag, startPoint x: 183, startPoint y: 155, endPoint x: 244, endPoint y: 266, distance: 126.5
click at [244, 266] on div "2019 The new and improved EMyth Coaching Program EMyth rebrands with a new look…" at bounding box center [275, 224] width 199 height 153
copy div "2019 The new and improved EMyth Coaching Program EMyth rebrands with a new look…"
click at [267, 273] on div "2019 The new and improved EMyth Coaching Program EMyth rebrands with a new look…" at bounding box center [275, 224] width 199 height 153
click at [208, 359] on link "Previous" at bounding box center [196, 366] width 41 height 15
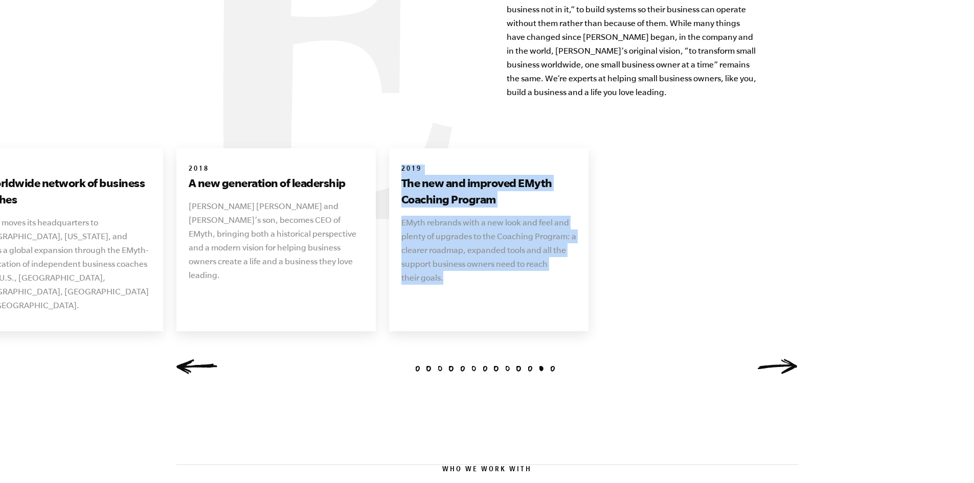
copy div "2019 The new and improved EMyth Coaching Program EMyth rebrands with a new look…"
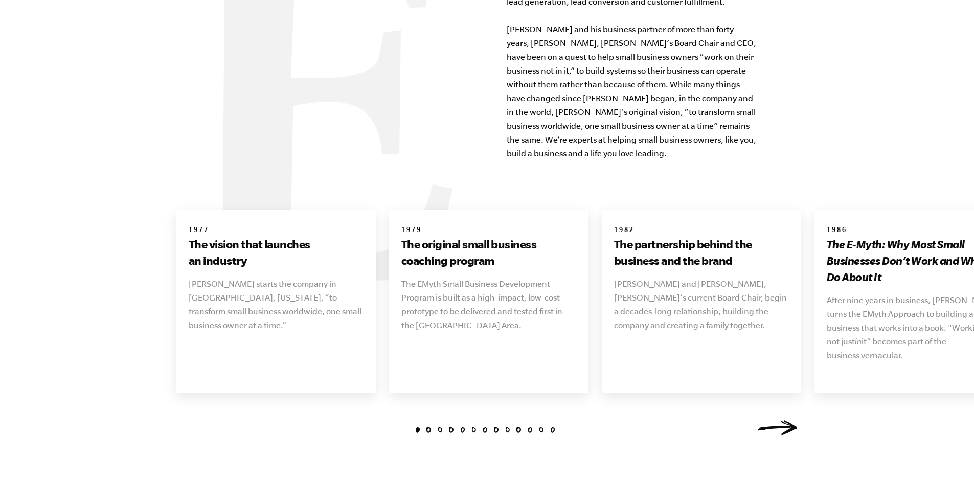
scroll to position [1190, 0]
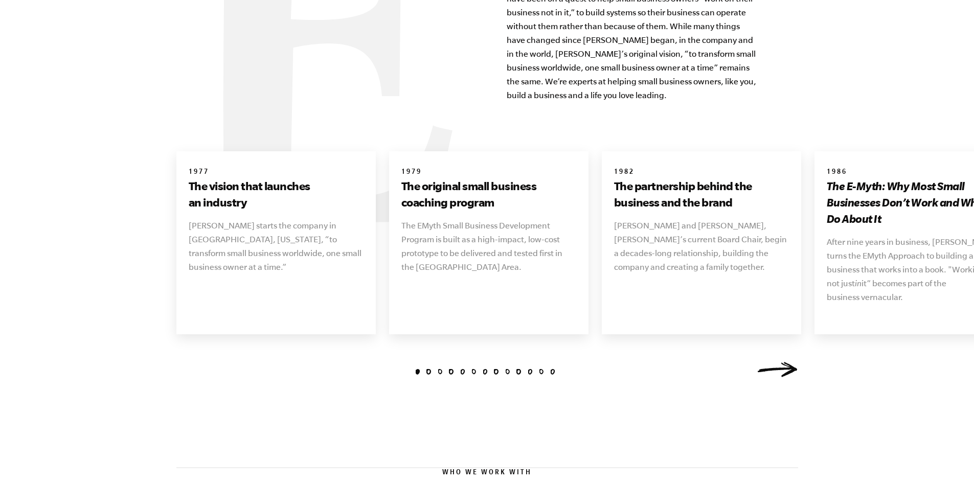
click at [796, 362] on link "Next" at bounding box center [777, 369] width 41 height 15
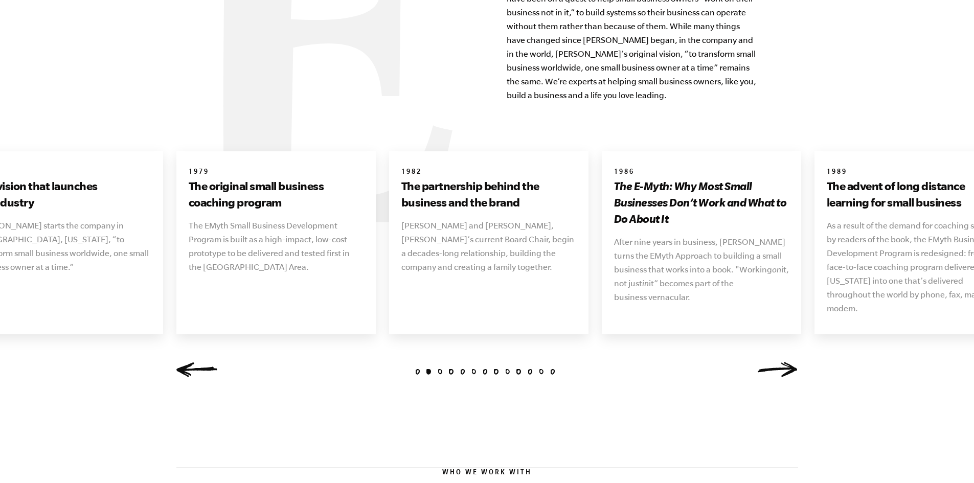
click at [189, 349] on div "1 2 3 4 5 6 7 8 9 10 11 [DATE] The vision that launches an industry [PERSON_NAM…" at bounding box center [487, 268] width 646 height 234
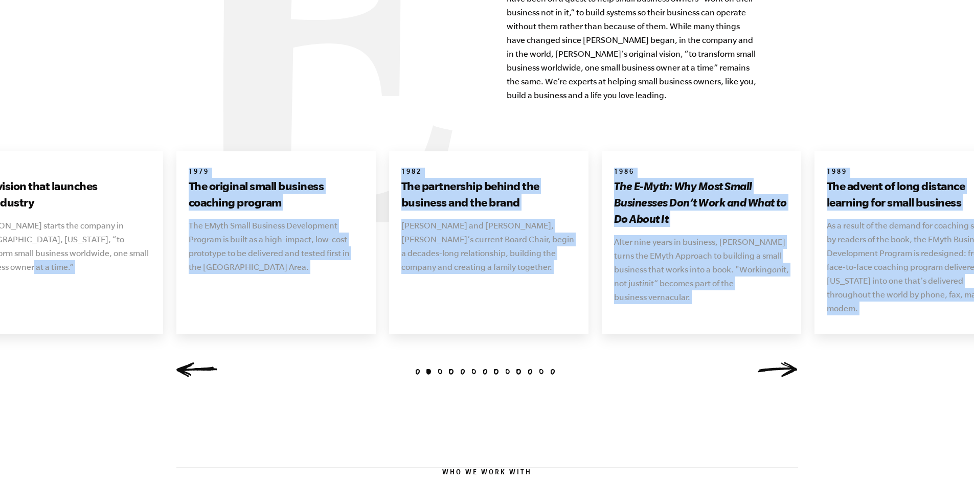
click at [189, 362] on link "Previous" at bounding box center [196, 369] width 41 height 15
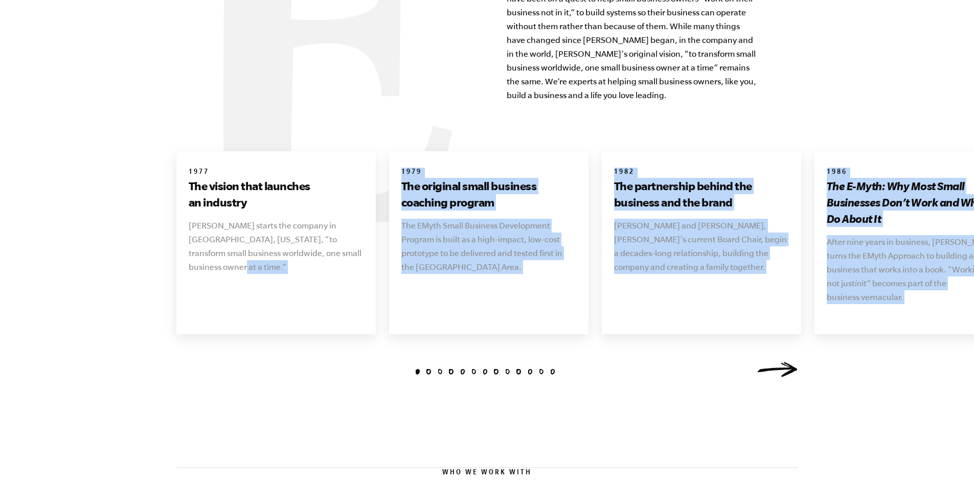
drag, startPoint x: 189, startPoint y: 351, endPoint x: 203, endPoint y: 344, distance: 15.5
click at [191, 352] on div "1 2 3 4 5 6 7 8 9 10 11 [DATE] The vision that launches an industry [PERSON_NAM…" at bounding box center [487, 268] width 646 height 234
click at [790, 362] on link "Next" at bounding box center [777, 369] width 41 height 15
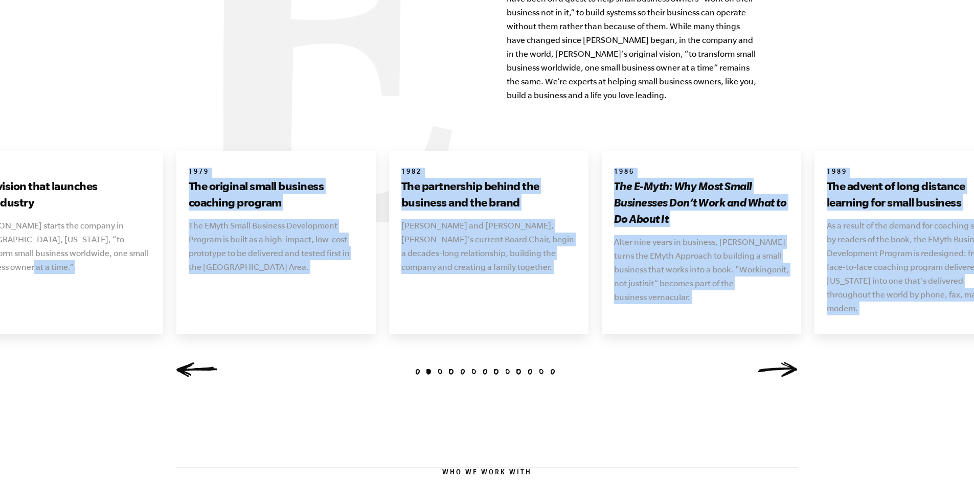
click at [790, 362] on link "Next" at bounding box center [777, 369] width 41 height 15
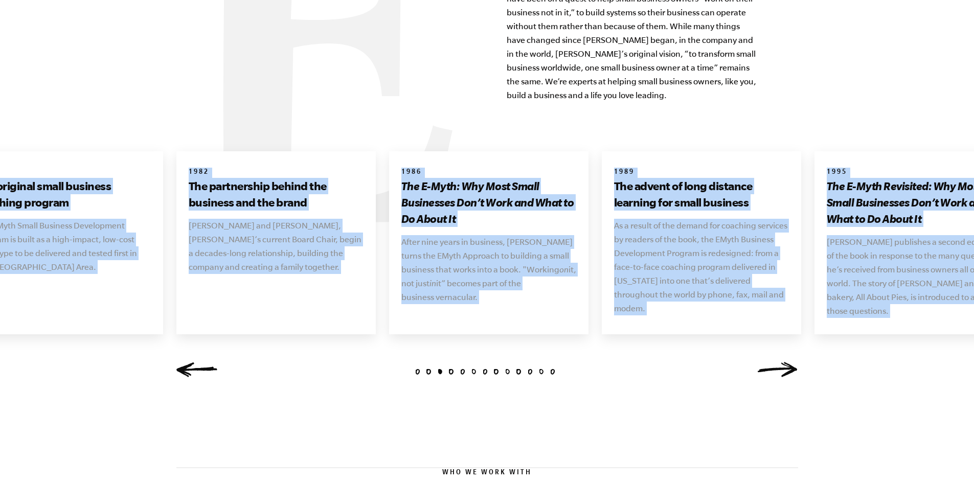
click at [790, 362] on link "Next" at bounding box center [777, 369] width 41 height 15
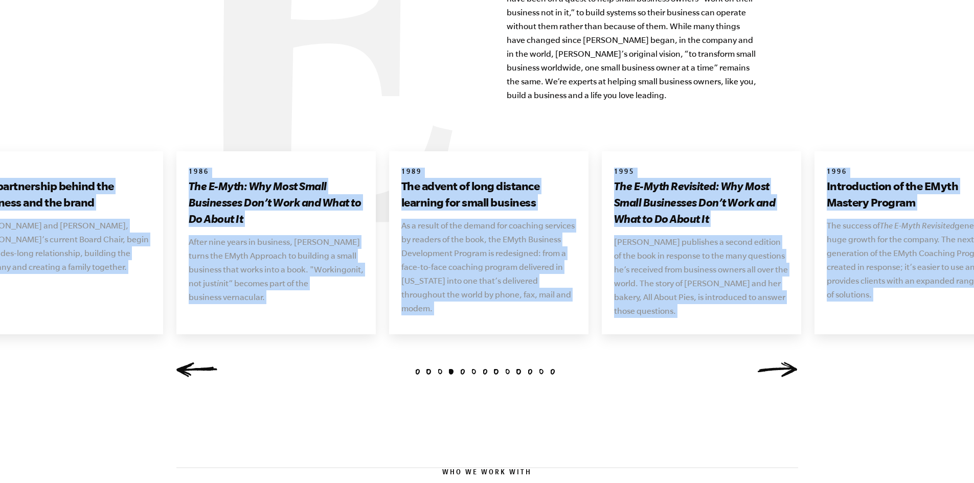
click at [790, 362] on link "Next" at bounding box center [777, 369] width 41 height 15
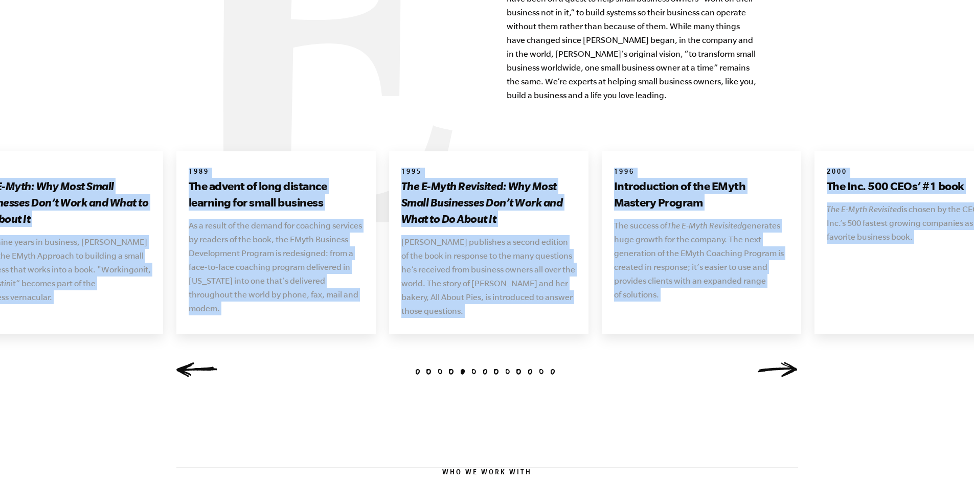
click at [206, 250] on p "As a result of the demand for coaching services by readers of the book, the EMy…" at bounding box center [276, 267] width 175 height 97
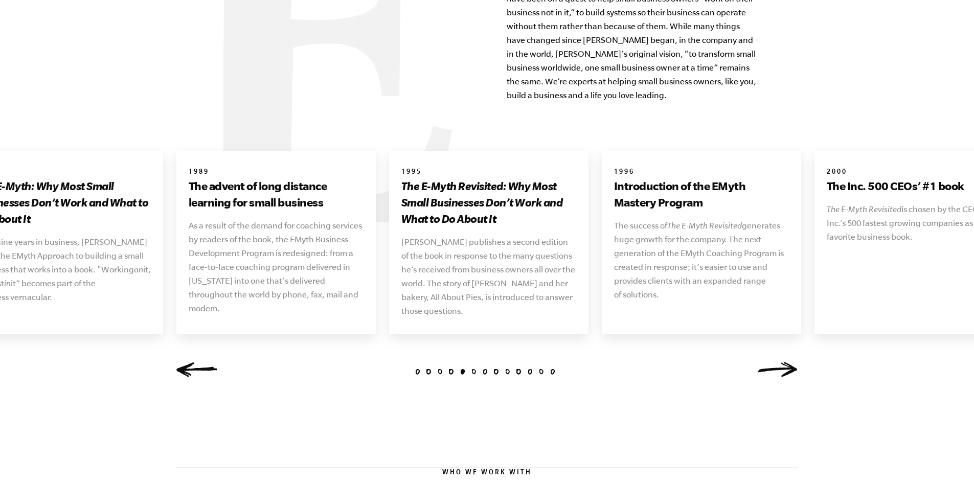
click at [780, 362] on link "Next" at bounding box center [777, 369] width 41 height 15
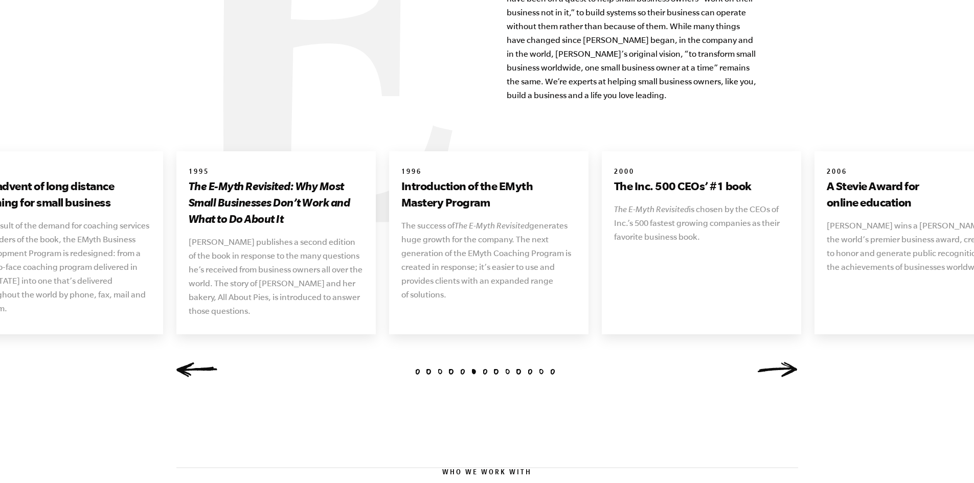
click at [780, 362] on link "Next" at bounding box center [777, 369] width 41 height 15
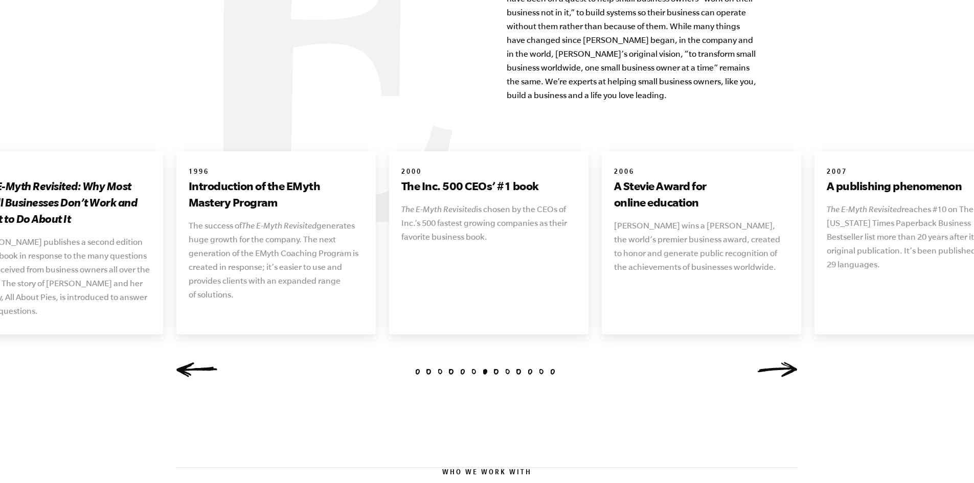
click at [780, 362] on link "Next" at bounding box center [777, 369] width 41 height 15
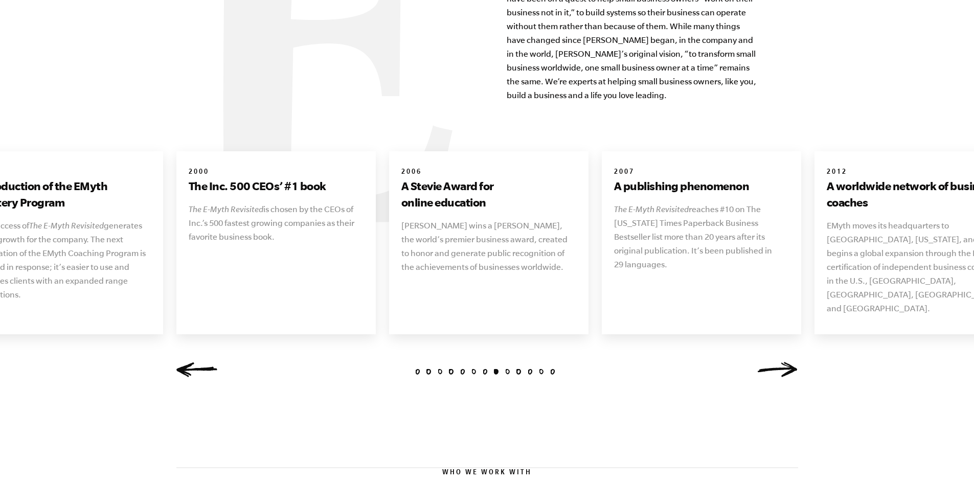
click at [780, 362] on link "Next" at bounding box center [777, 369] width 41 height 15
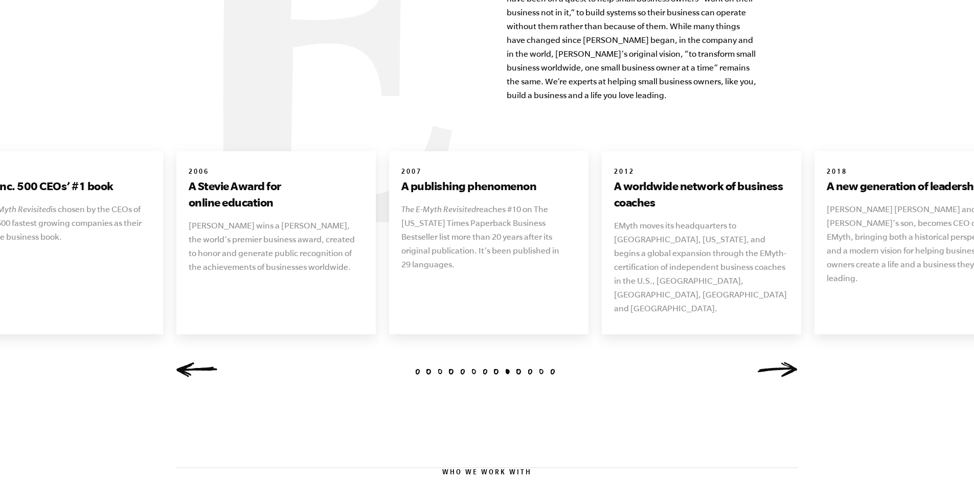
click at [780, 362] on link "Next" at bounding box center [777, 369] width 41 height 15
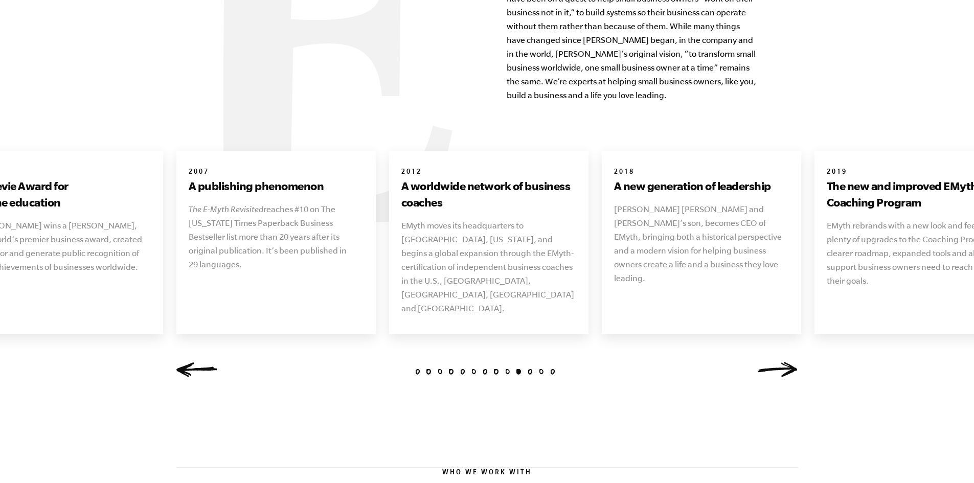
click at [780, 362] on link "Next" at bounding box center [777, 369] width 41 height 15
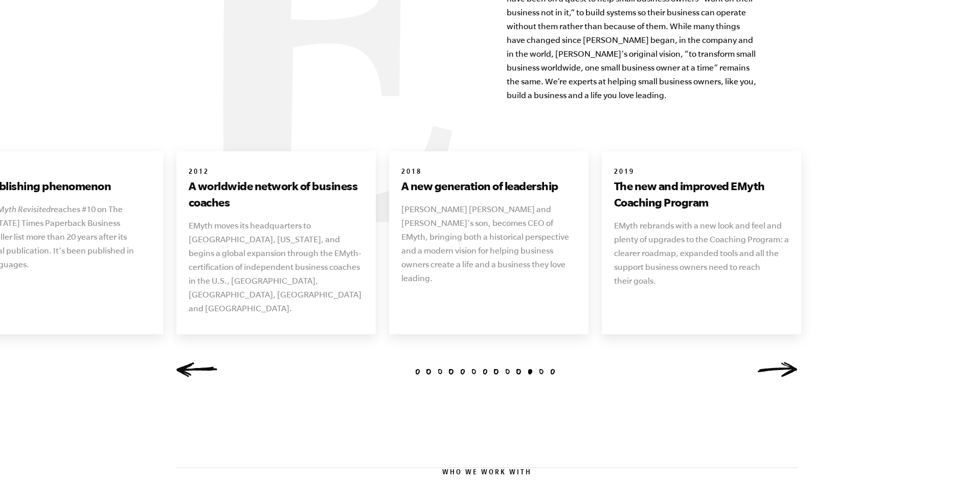
scroll to position [1189, 0]
